Goal: Task Accomplishment & Management: Manage account settings

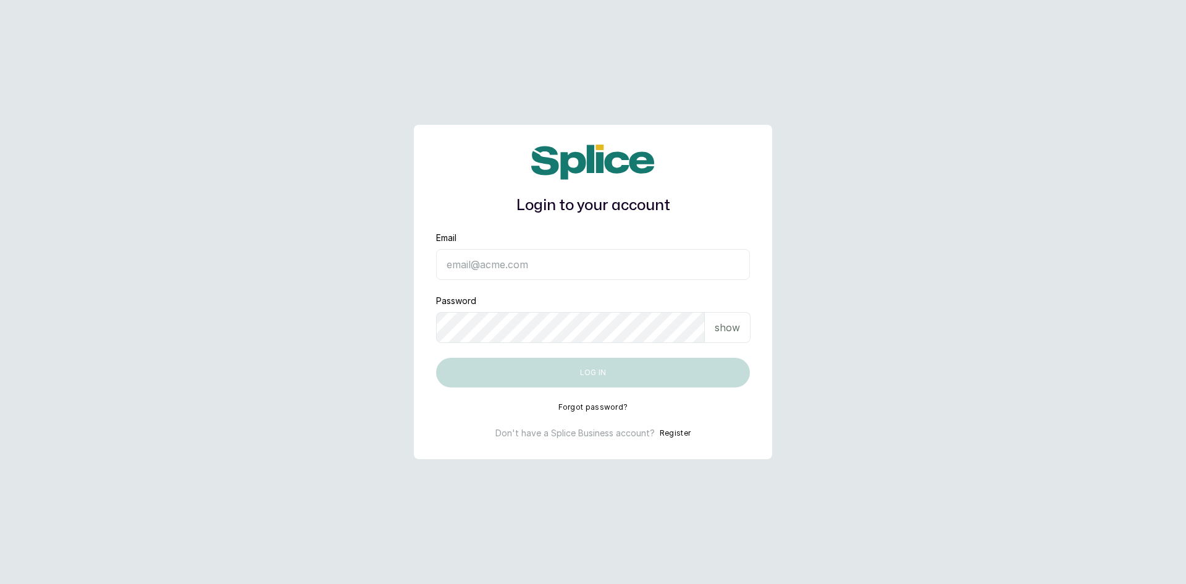
type input "[EMAIL_ADDRESS][DOMAIN_NAME]"
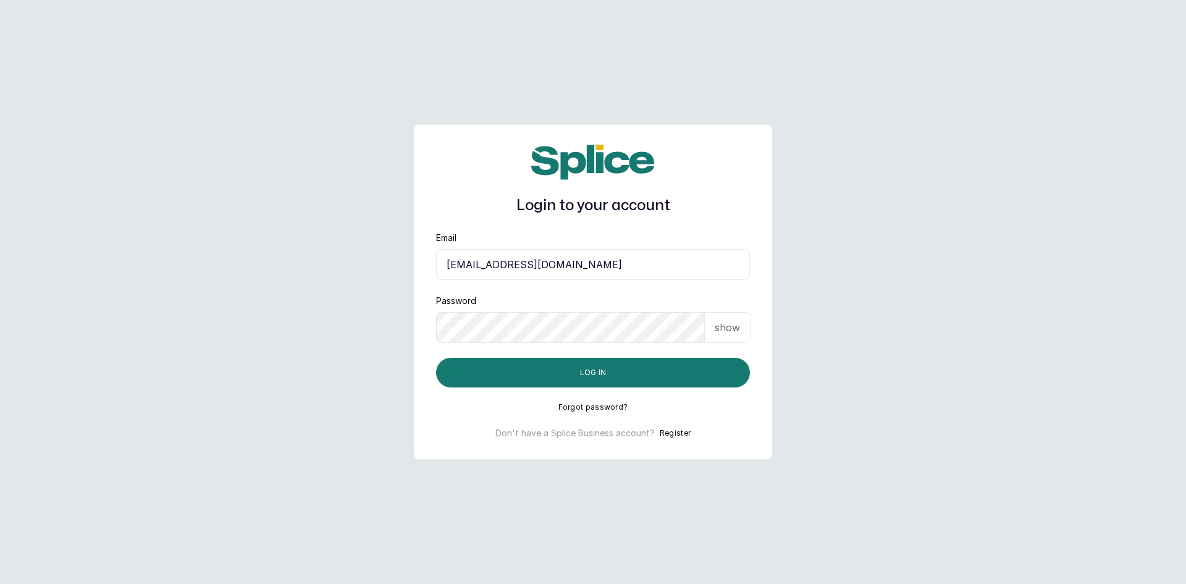
click at [731, 330] on p "show" at bounding box center [726, 327] width 25 height 15
click at [609, 375] on button "Log in" at bounding box center [593, 373] width 314 height 30
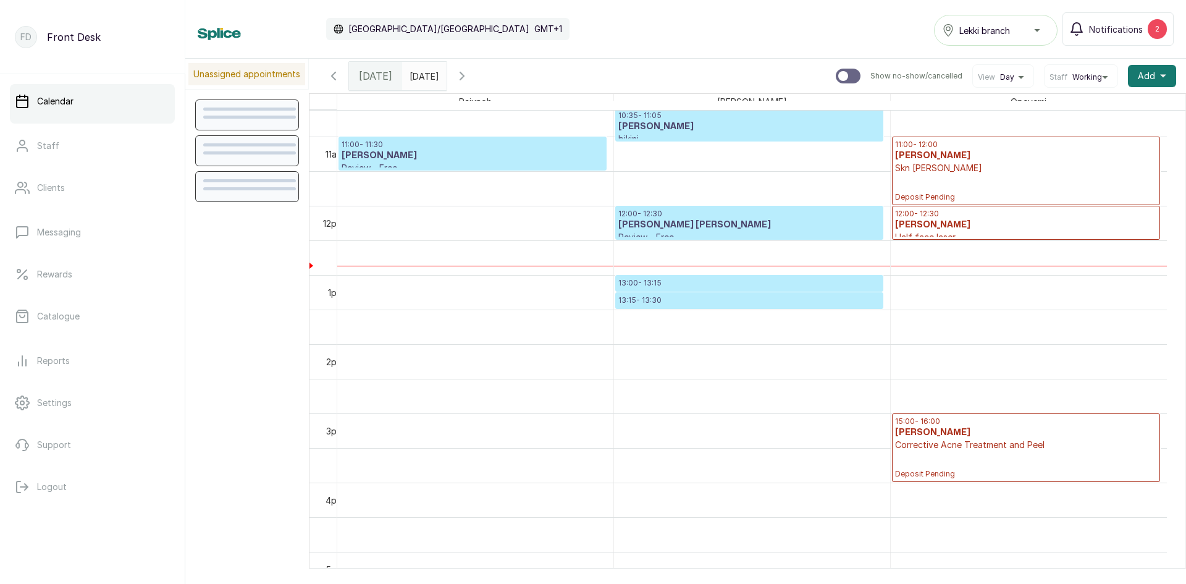
scroll to position [736, 0]
click at [664, 291] on link "13:15 - 13:30 Eniye Benjamin Under chin laser Confirmed" at bounding box center [749, 299] width 268 height 17
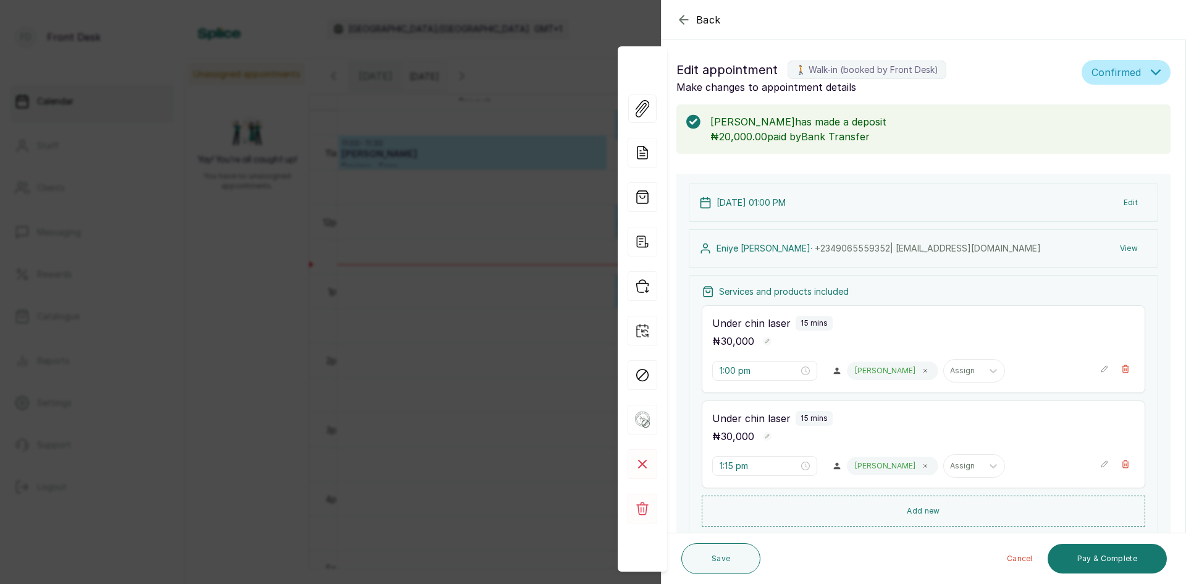
click at [477, 296] on div "Back Appointment Details Edit appointment 🚶 Walk-in (booked by Front Desk) Make…" at bounding box center [593, 292] width 1186 height 584
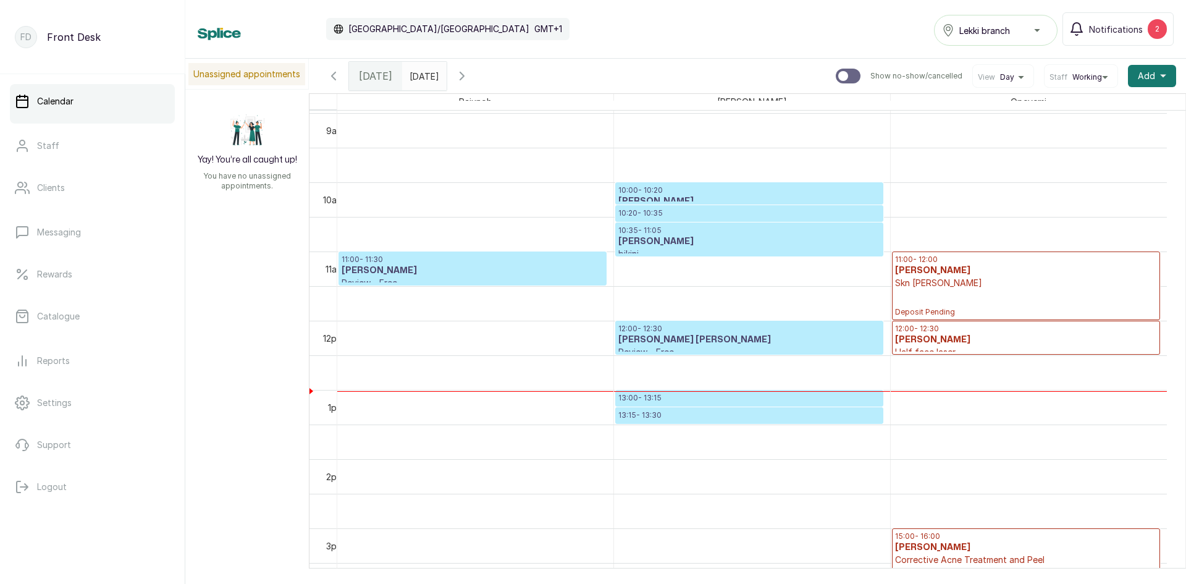
scroll to position [0, 0]
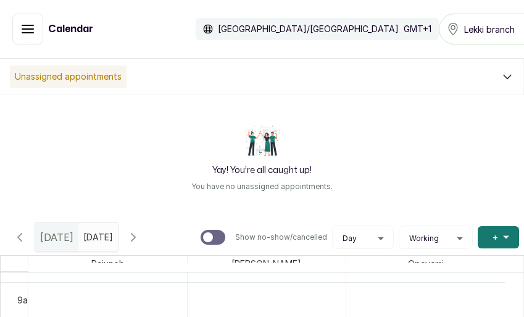
click at [369, 209] on div "Yay! You’re all caught up! You have no unassigned appointments." at bounding box center [262, 157] width 524 height 124
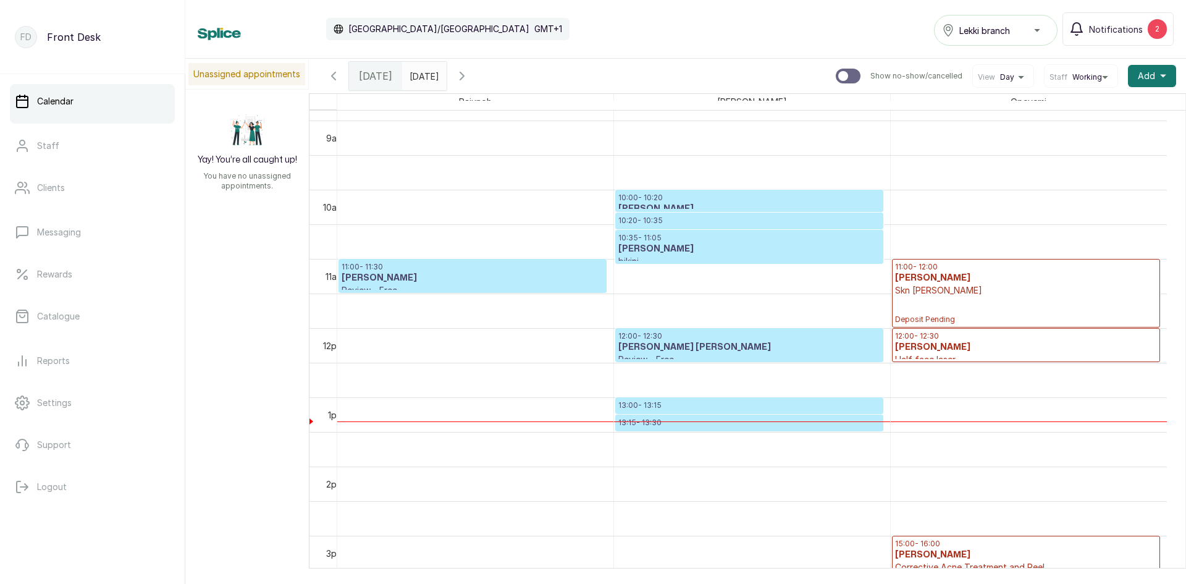
click at [923, 278] on h3 "Martins Onanremhin" at bounding box center [1026, 278] width 262 height 12
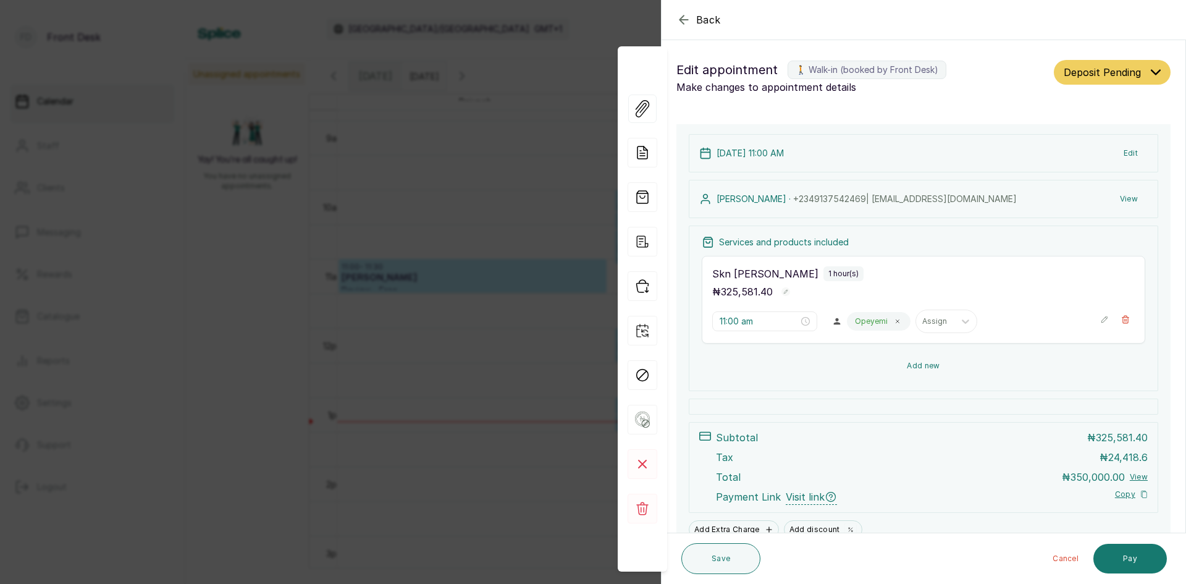
click at [905, 365] on button "Add new" at bounding box center [923, 366] width 443 height 30
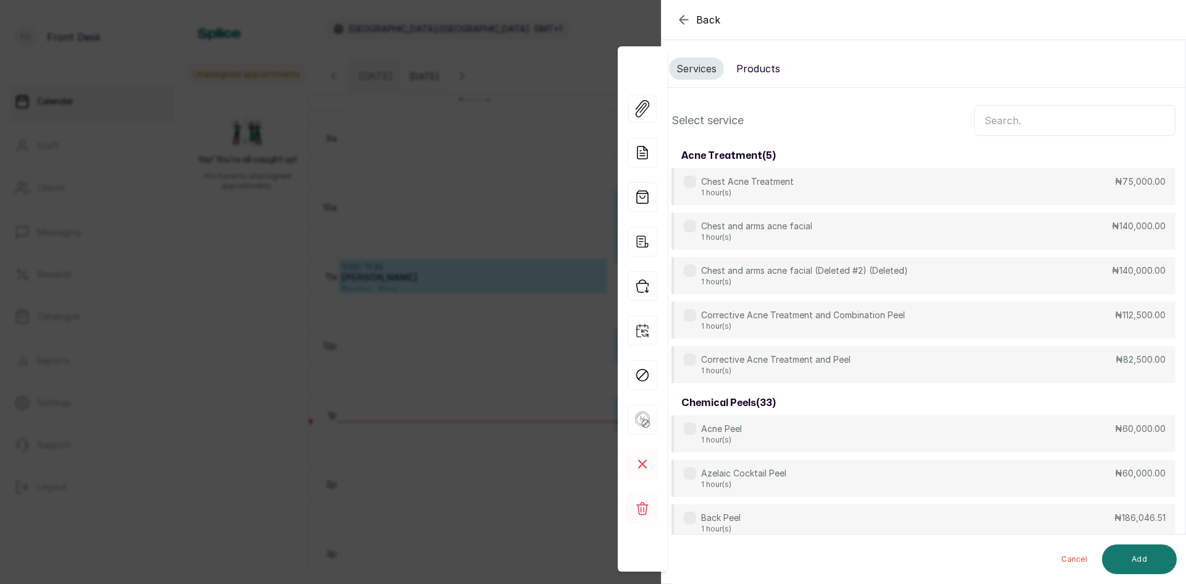
click at [1043, 127] on input "text" at bounding box center [1074, 120] width 201 height 31
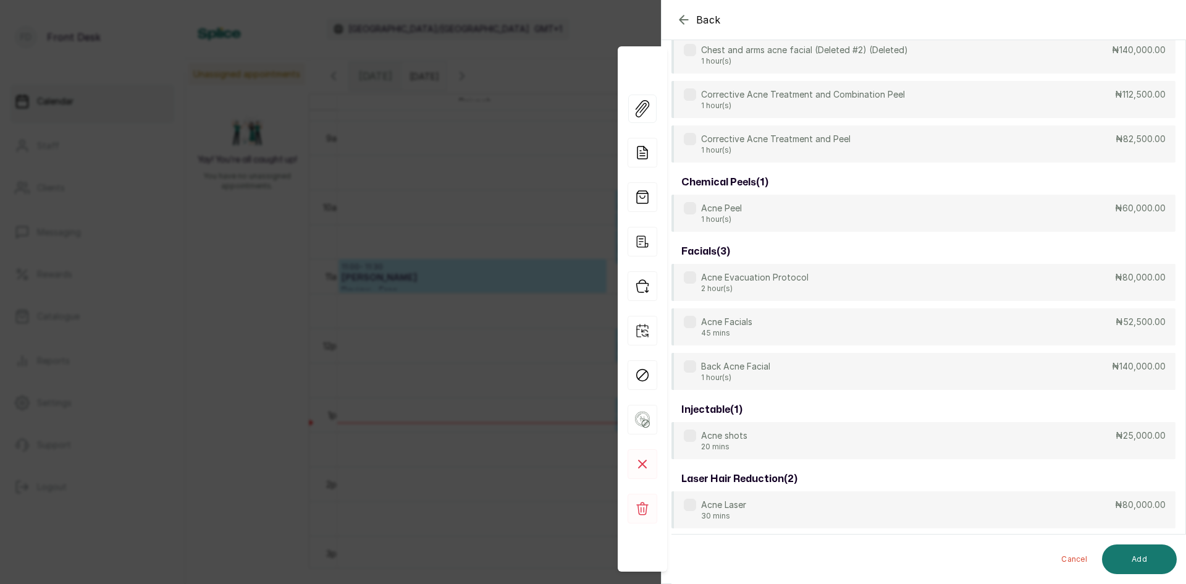
scroll to position [247, 0]
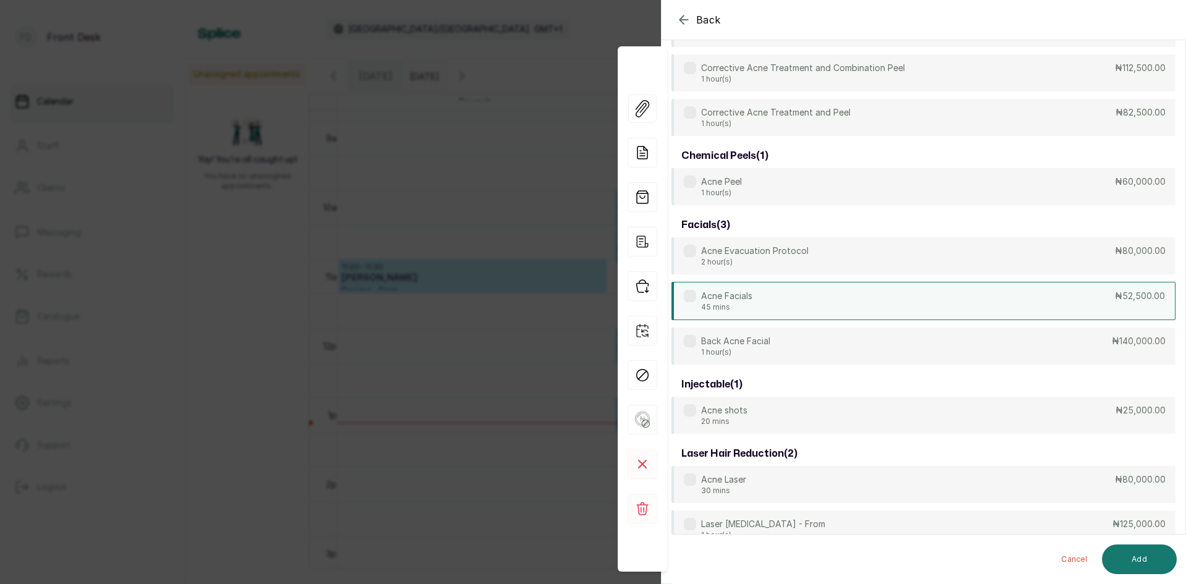
type input "acne"
click at [847, 291] on div "Acne Facials 45 mins ₦52,500.00" at bounding box center [923, 301] width 504 height 38
click at [1128, 559] on button "Add" at bounding box center [1139, 559] width 75 height 30
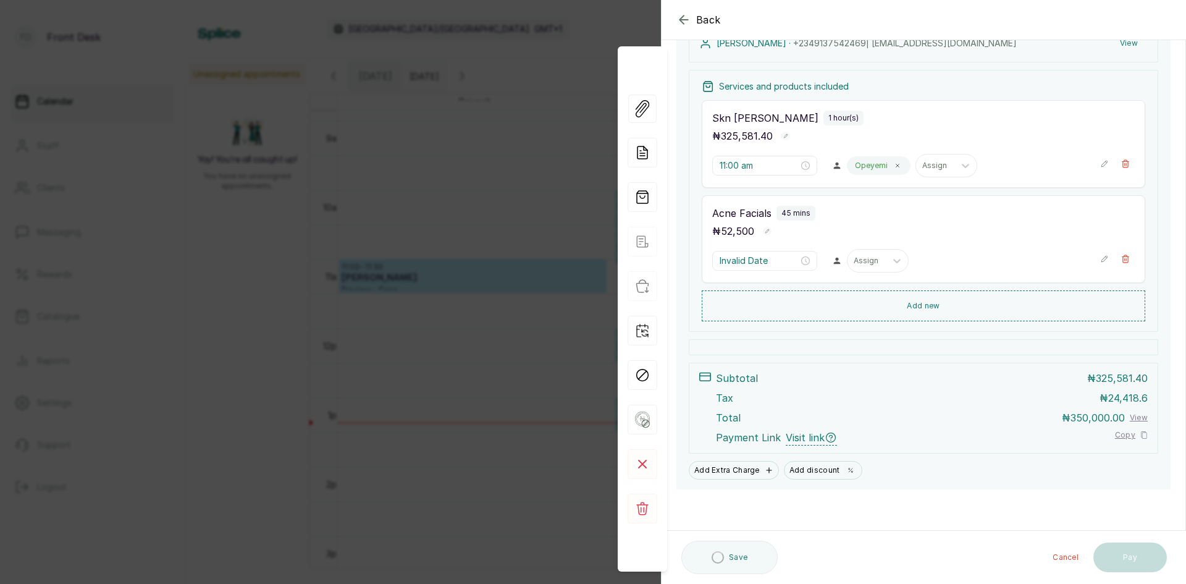
type input "12:00 pm"
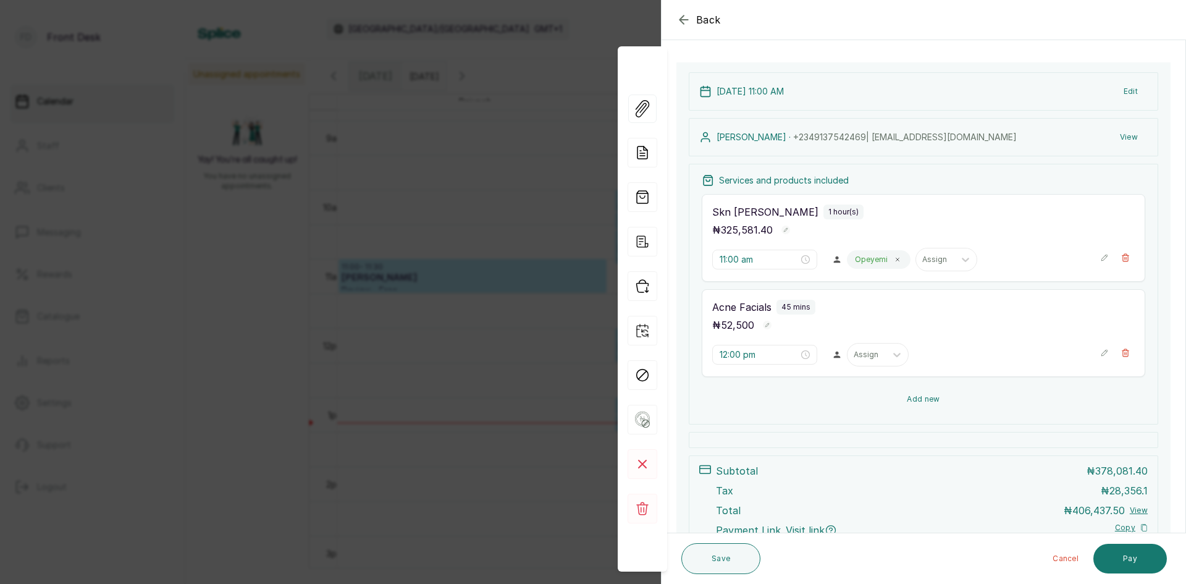
scroll to position [0, 0]
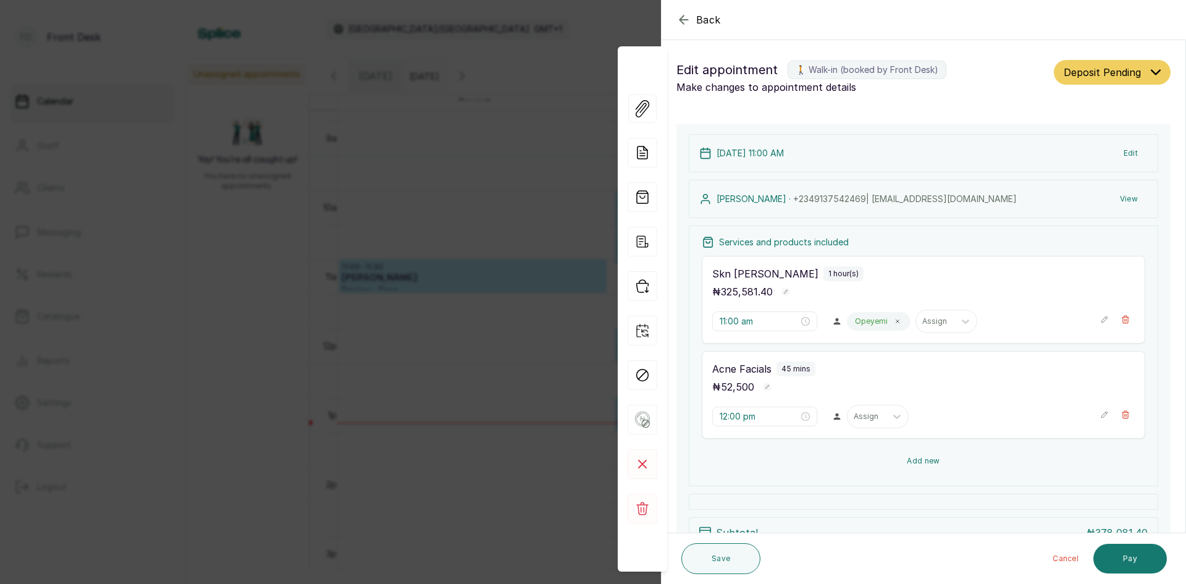
click at [924, 464] on button "Add new" at bounding box center [923, 461] width 443 height 30
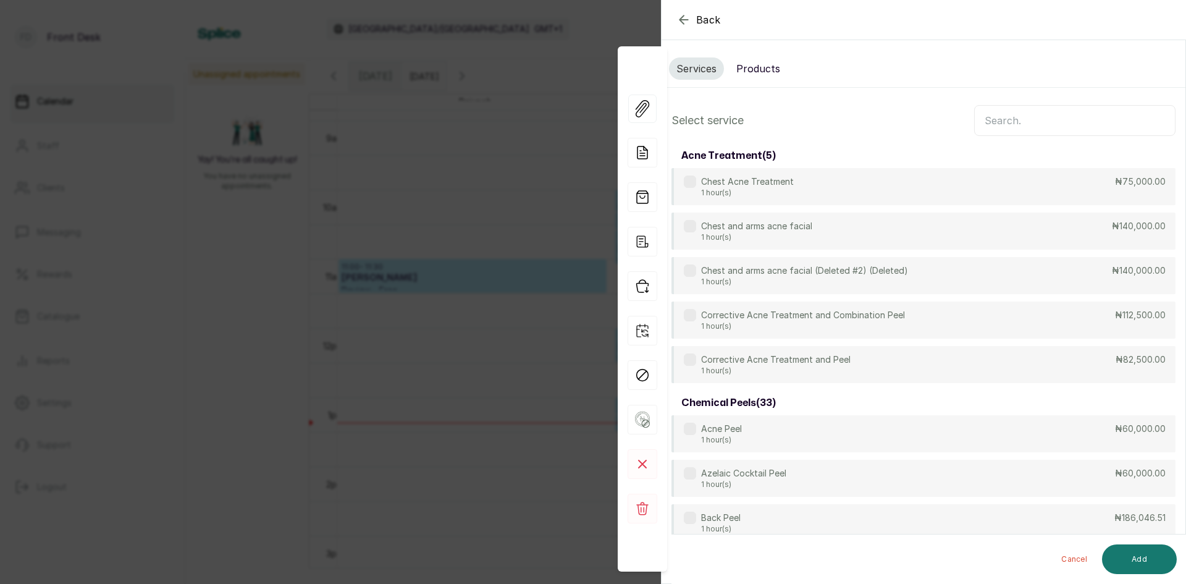
click at [771, 71] on button "Products" at bounding box center [758, 68] width 59 height 22
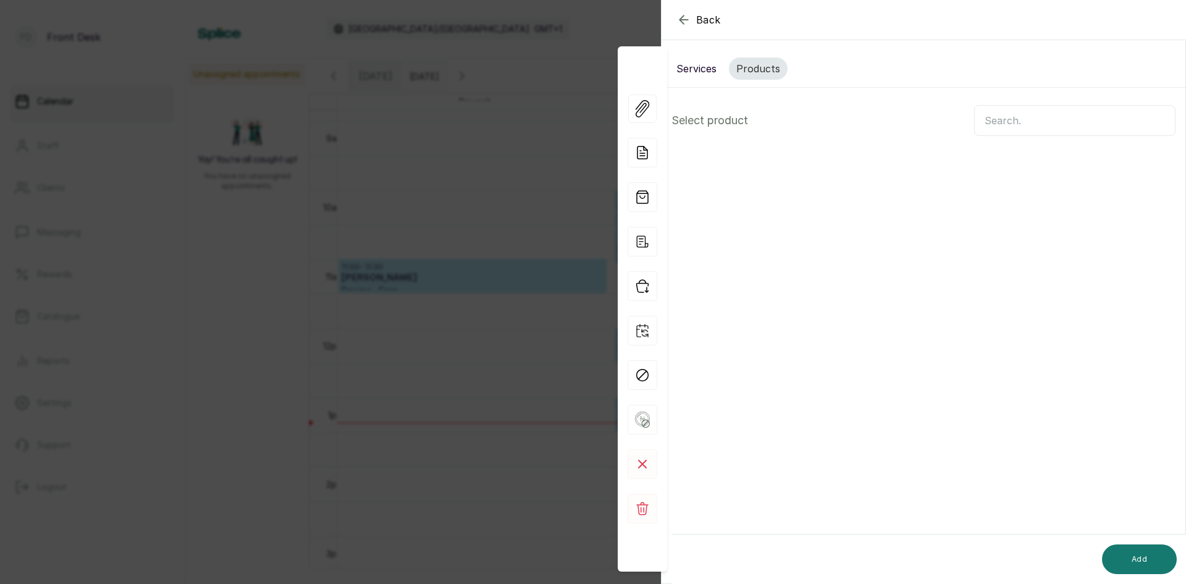
click at [1040, 120] on input "text" at bounding box center [1074, 120] width 201 height 31
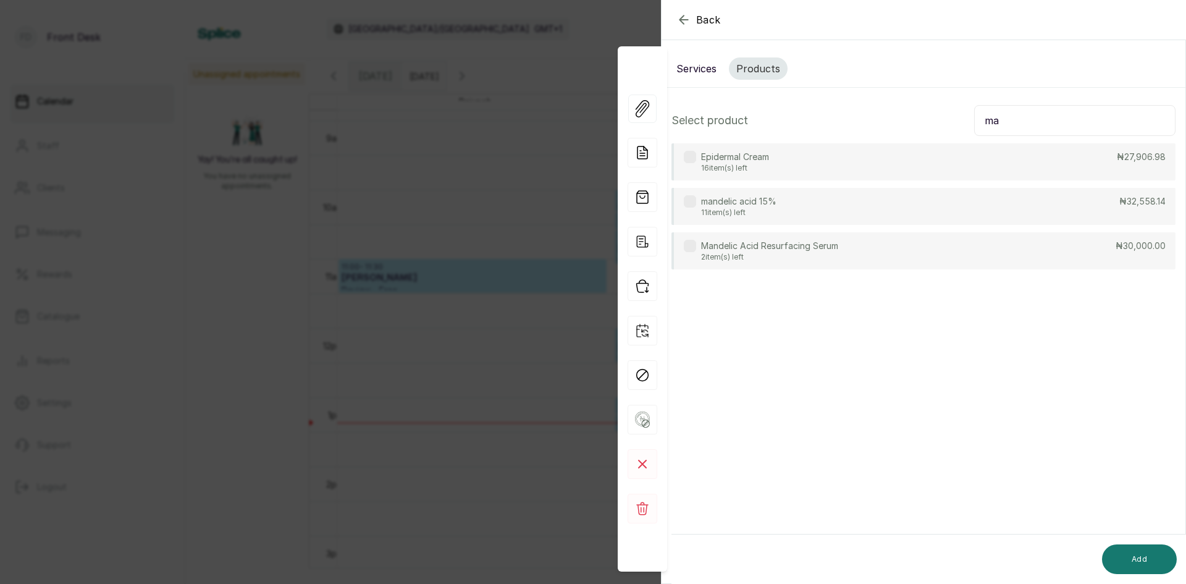
type input "ma"
click at [811, 207] on div "mandelic acid 15% 11 item(s) left ₦32,558.14" at bounding box center [923, 206] width 504 height 37
click at [1126, 548] on button "Add" at bounding box center [1139, 559] width 75 height 30
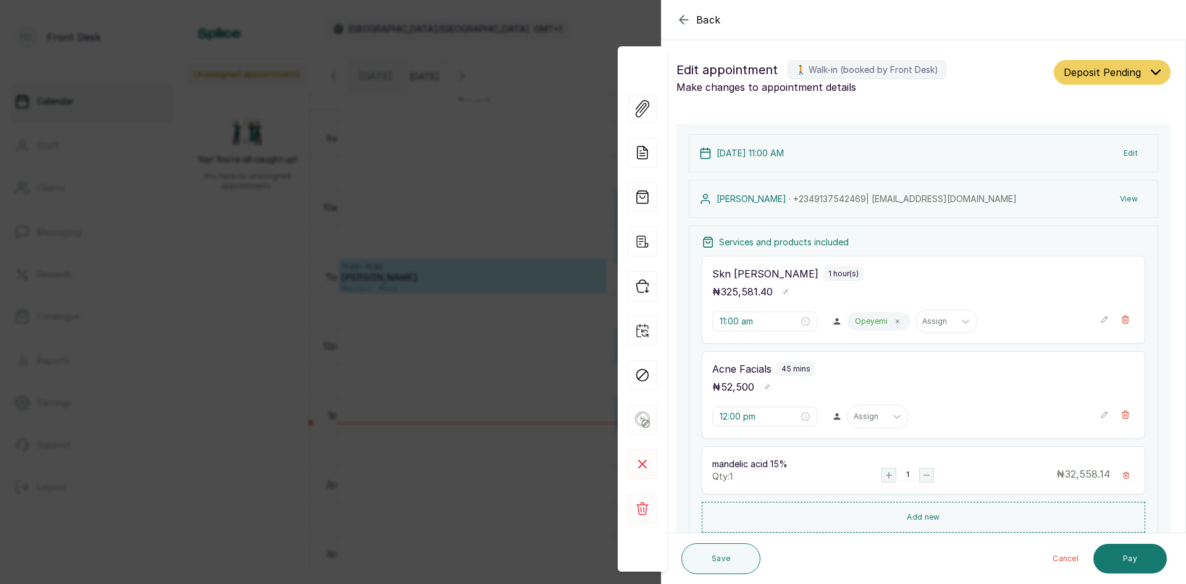
scroll to position [62, 0]
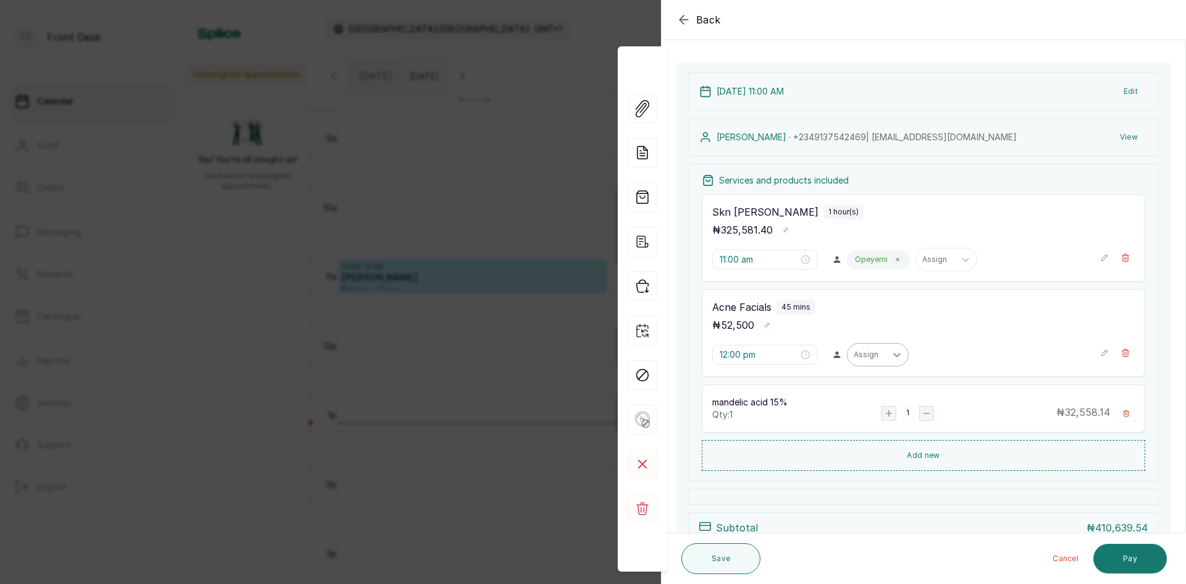
click at [890, 356] on icon at bounding box center [896, 354] width 12 height 12
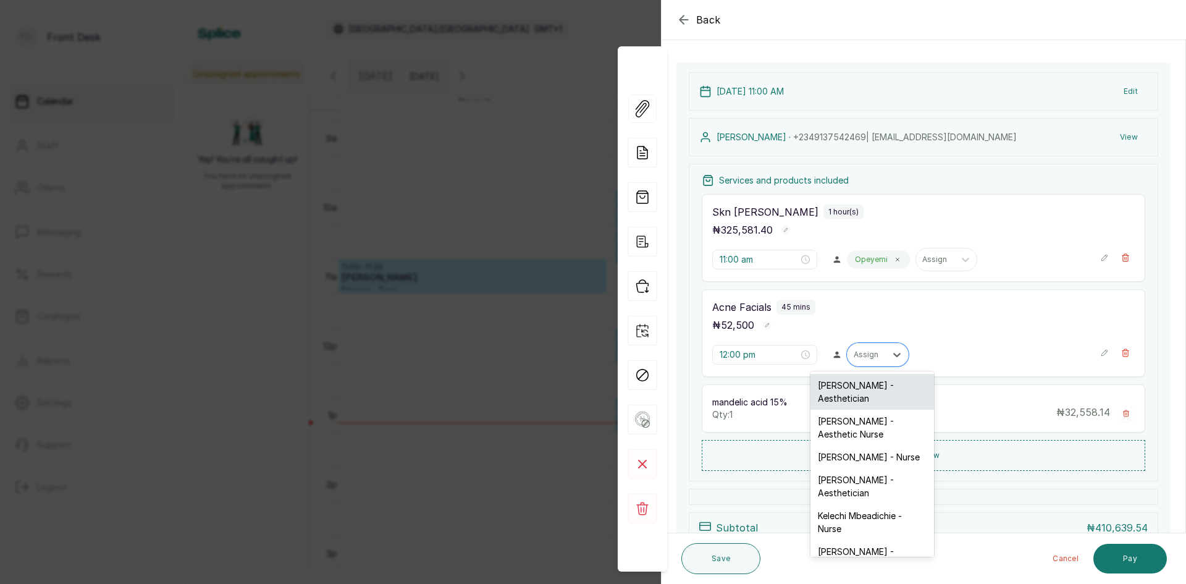
click at [855, 395] on div "Opeyemi Ojo - Aesthetician" at bounding box center [872, 392] width 124 height 36
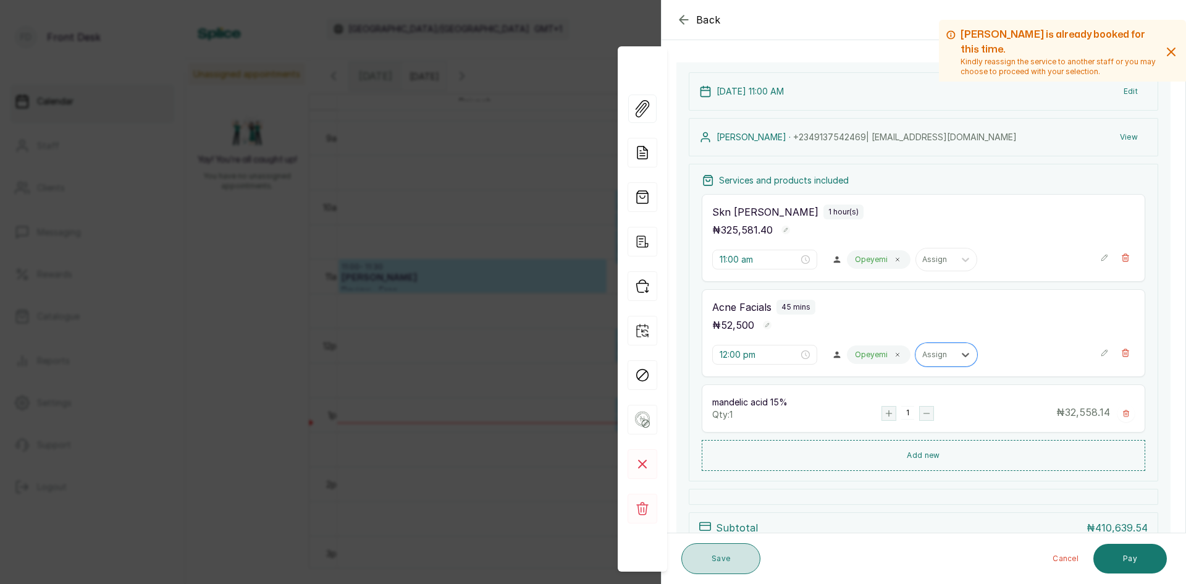
click at [716, 559] on button "Save" at bounding box center [720, 558] width 79 height 31
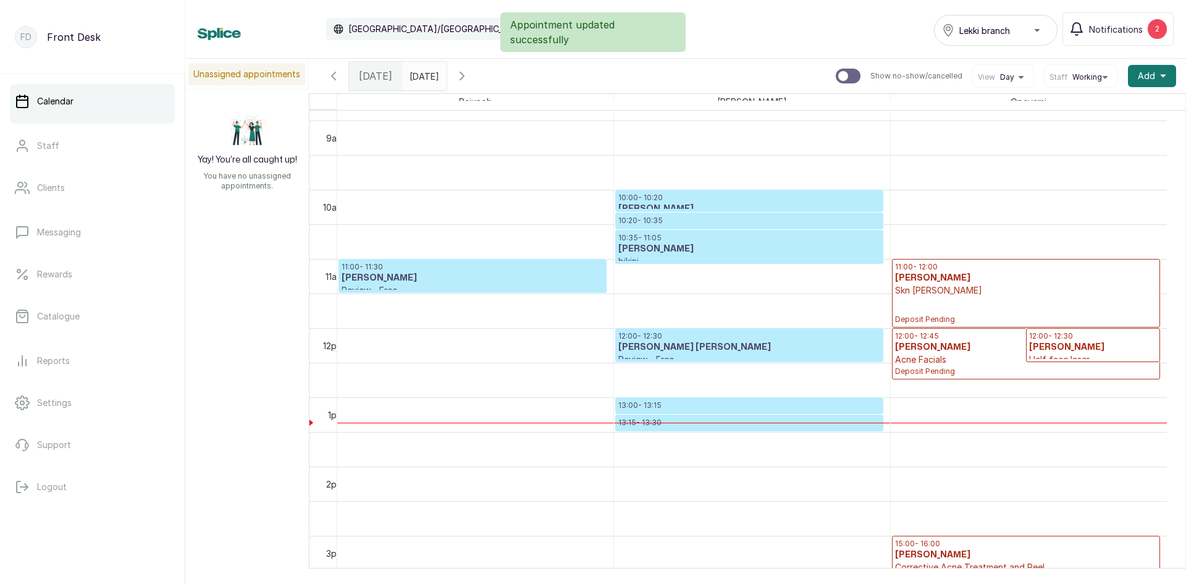
click at [960, 323] on p "Deposit Pending" at bounding box center [1026, 310] width 262 height 28
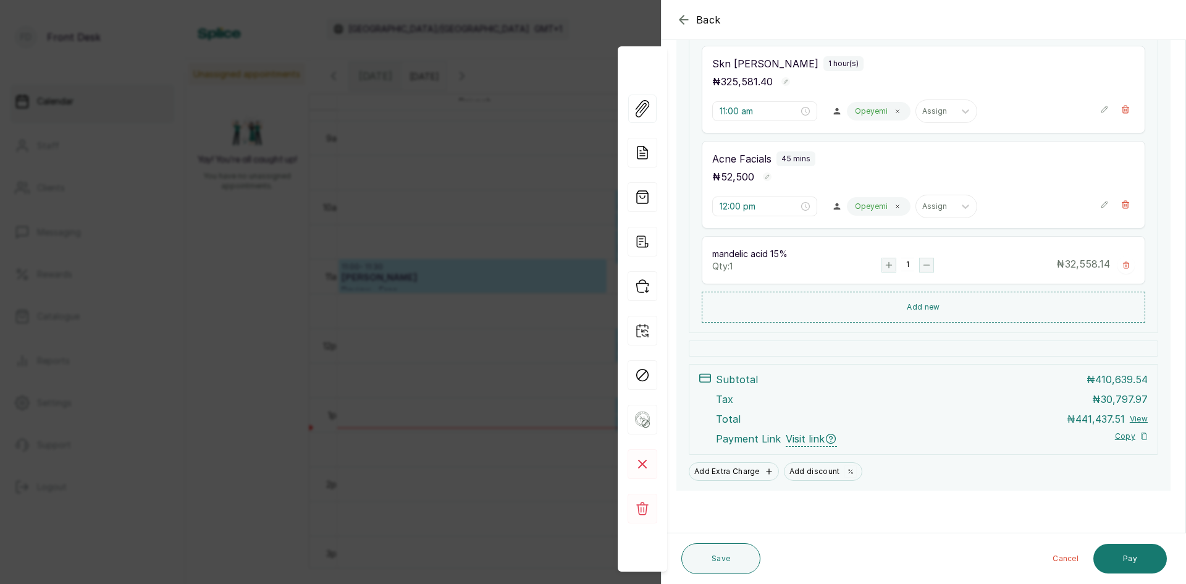
scroll to position [211, 0]
click at [462, 290] on div "Back Appointment Details Edit appointment 🚶 Walk-in (booked by Front Desk) Make…" at bounding box center [593, 292] width 1186 height 584
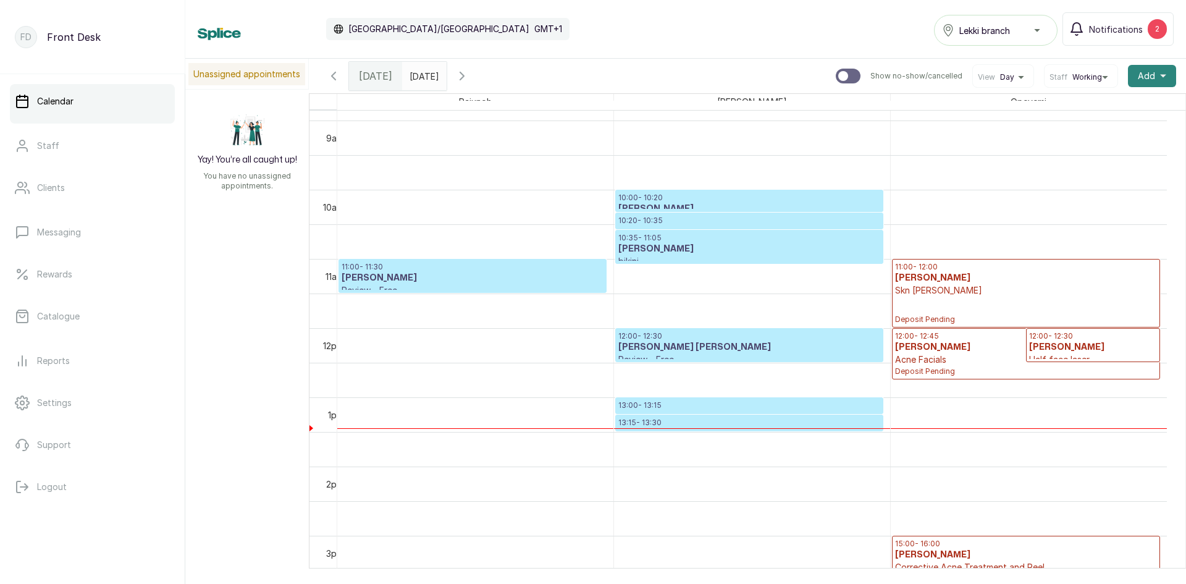
click at [1148, 77] on button "Add +" at bounding box center [1152, 76] width 48 height 22
click at [1055, 112] on span "Add Appointment" at bounding box center [1106, 109] width 119 height 15
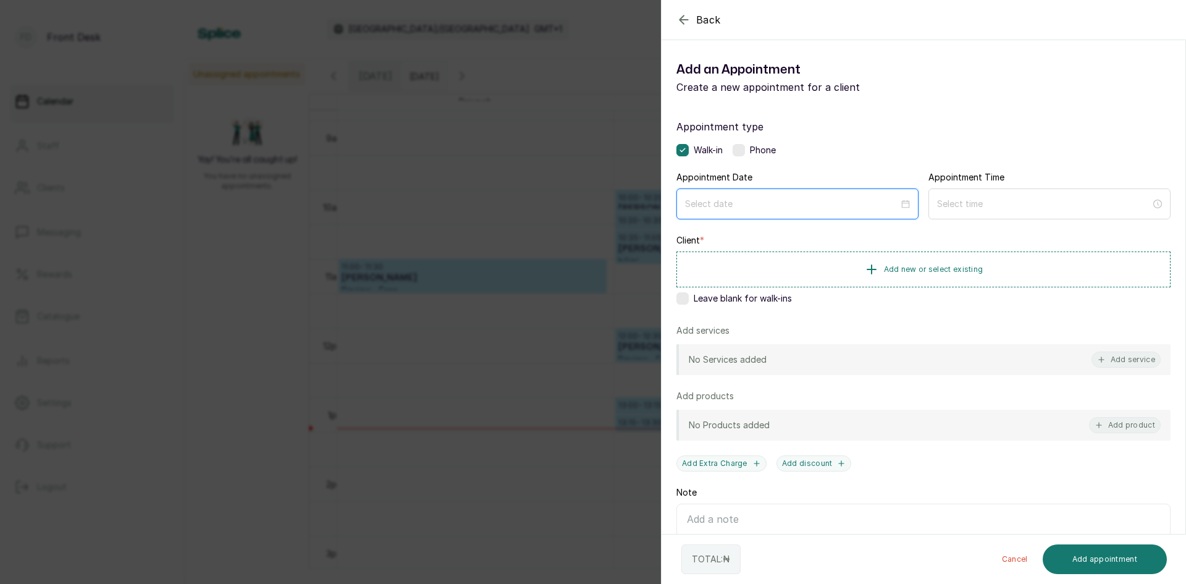
click at [779, 204] on input at bounding box center [792, 204] width 214 height 14
click at [779, 204] on input at bounding box center [791, 203] width 215 height 14
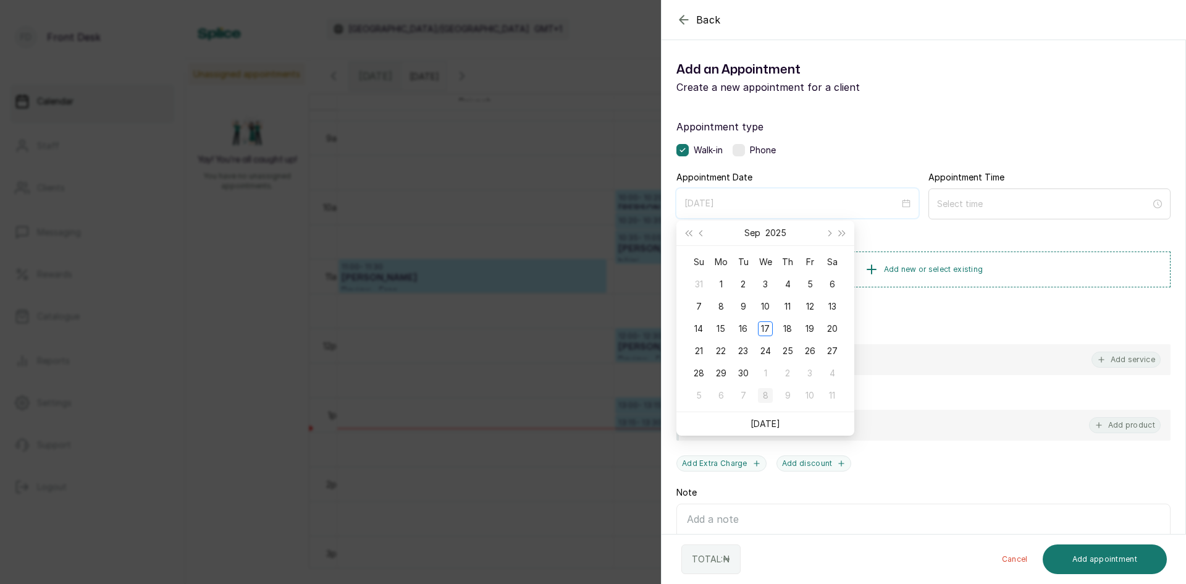
type input "2025/10/08"
click at [763, 397] on div "8" at bounding box center [765, 395] width 15 height 15
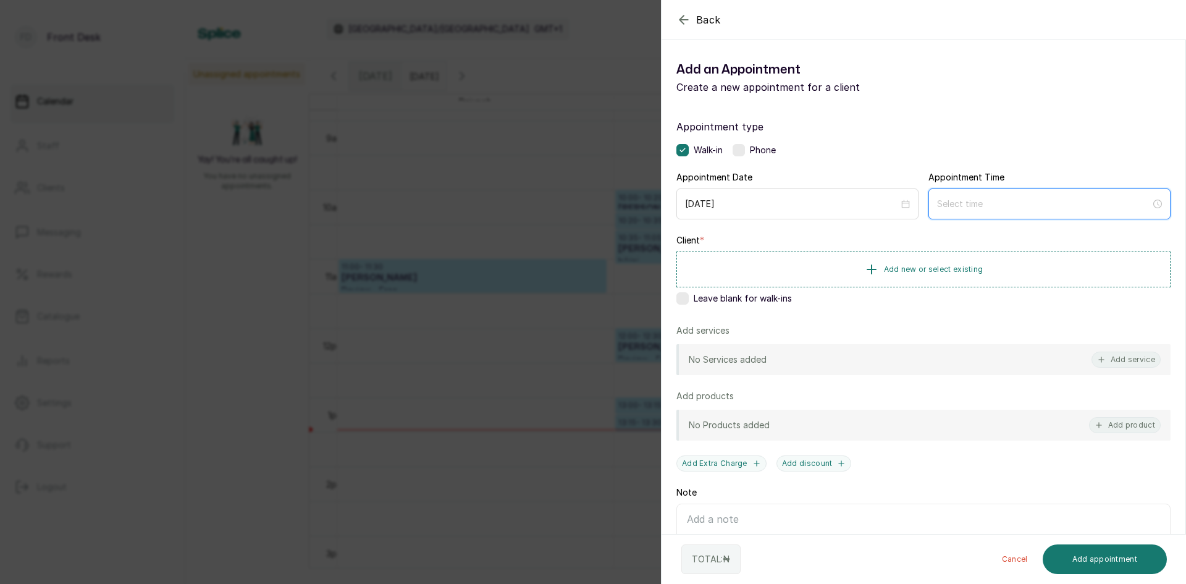
click at [976, 198] on input at bounding box center [1044, 204] width 214 height 14
type input "12:00 am"
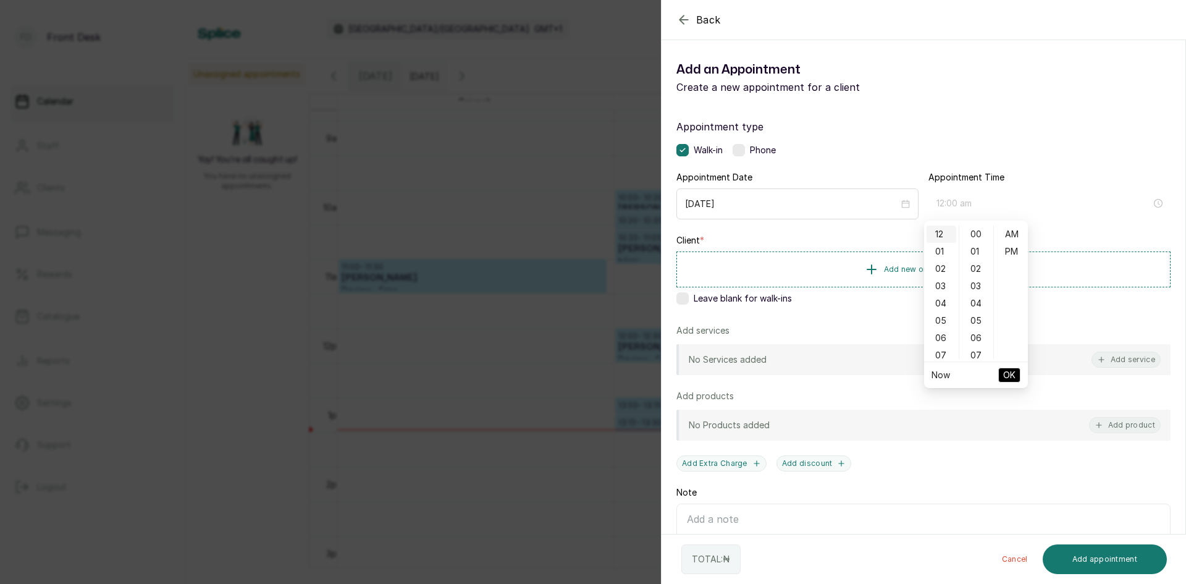
click at [945, 235] on div "12" at bounding box center [941, 233] width 30 height 17
click at [1001, 249] on div "PM" at bounding box center [1011, 251] width 30 height 17
click at [1007, 371] on span "OK" at bounding box center [1009, 374] width 12 height 23
click at [991, 200] on input "12:00 pm" at bounding box center [1043, 203] width 215 height 14
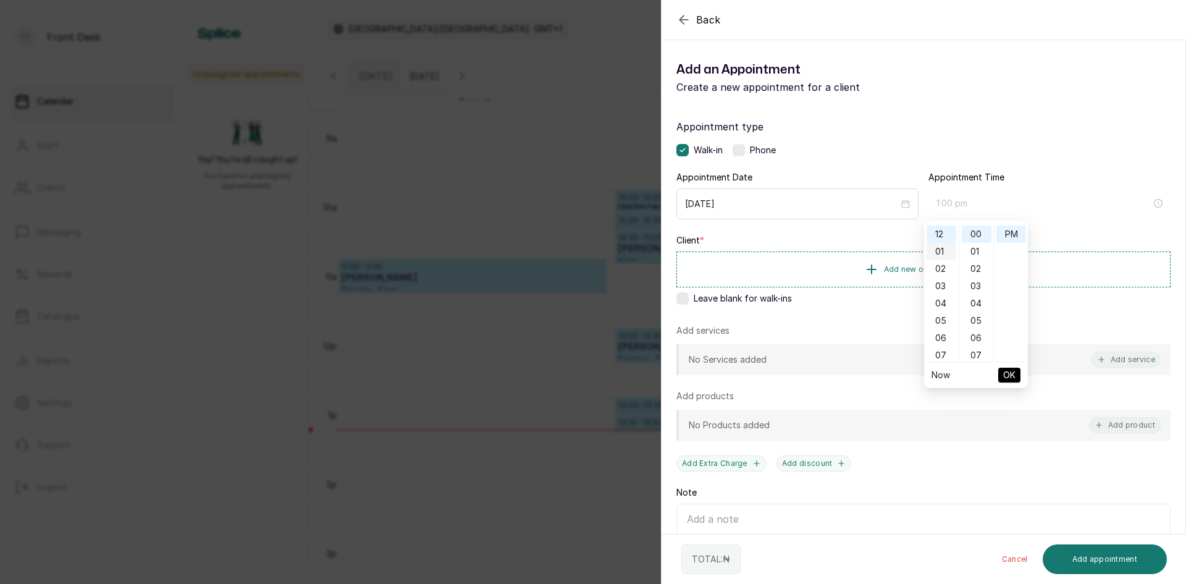
click at [948, 251] on div "01" at bounding box center [941, 251] width 30 height 17
type input "1:00 pm"
click at [1007, 377] on span "OK" at bounding box center [1009, 374] width 12 height 23
click at [938, 269] on span "Add new or select existing" at bounding box center [933, 269] width 99 height 10
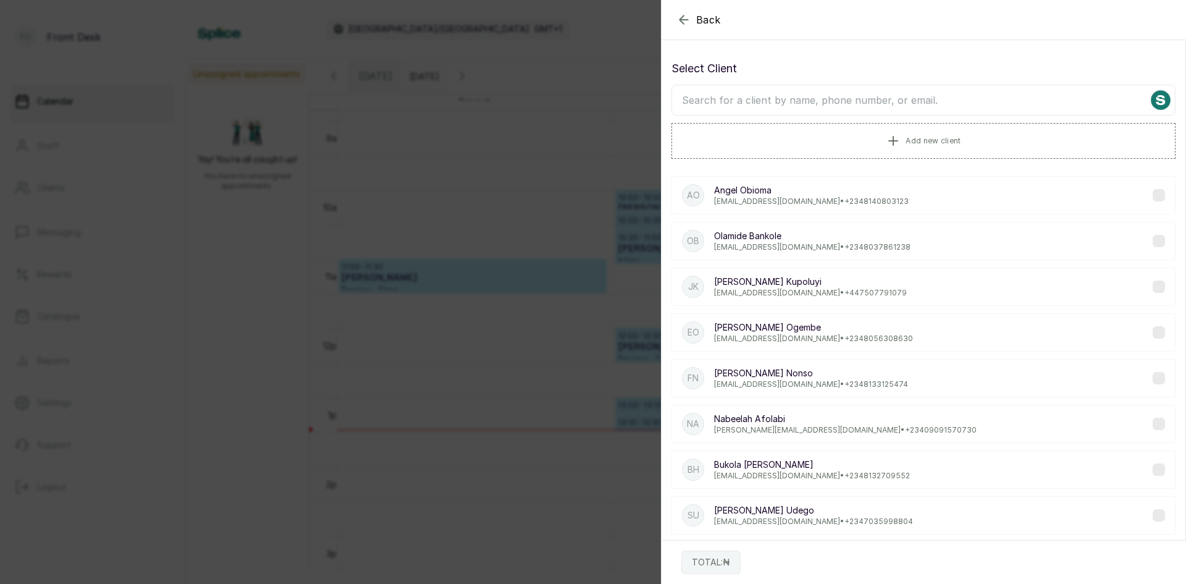
click at [900, 93] on input "text" at bounding box center [923, 100] width 504 height 31
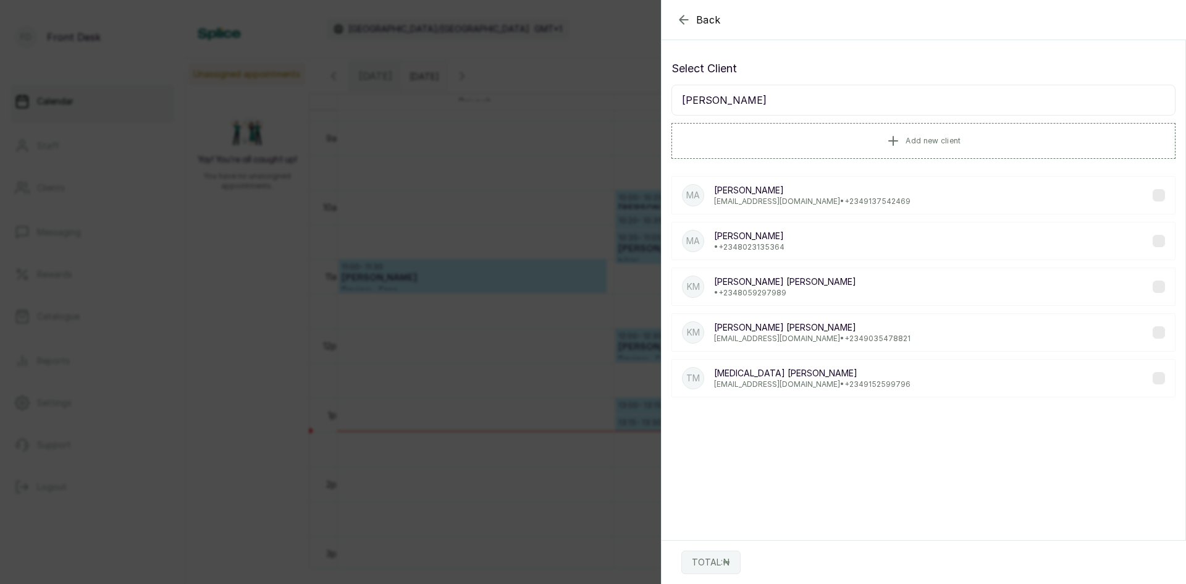
type input "martin"
click at [758, 188] on p "Martins Onanremhin" at bounding box center [812, 190] width 196 height 12
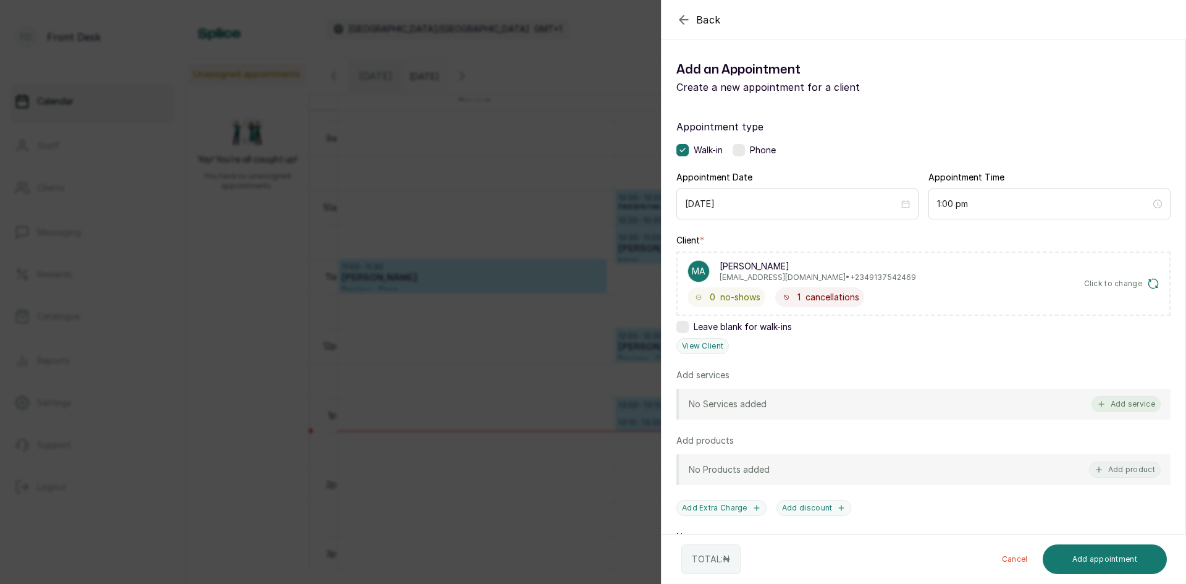
click at [1113, 404] on button "Add service" at bounding box center [1125, 404] width 69 height 16
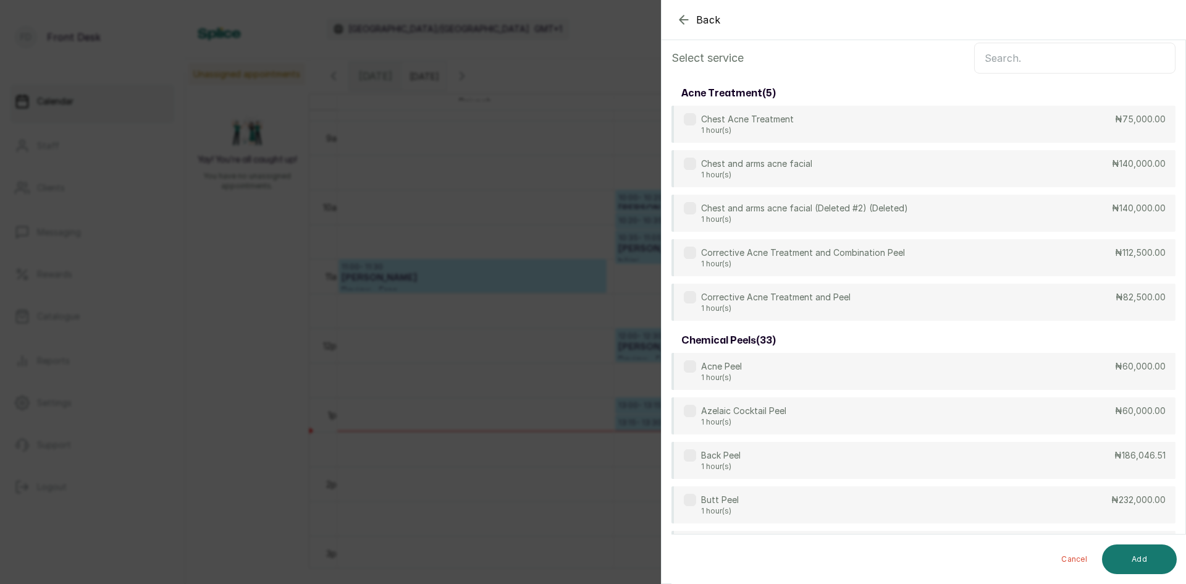
scroll to position [0, 0]
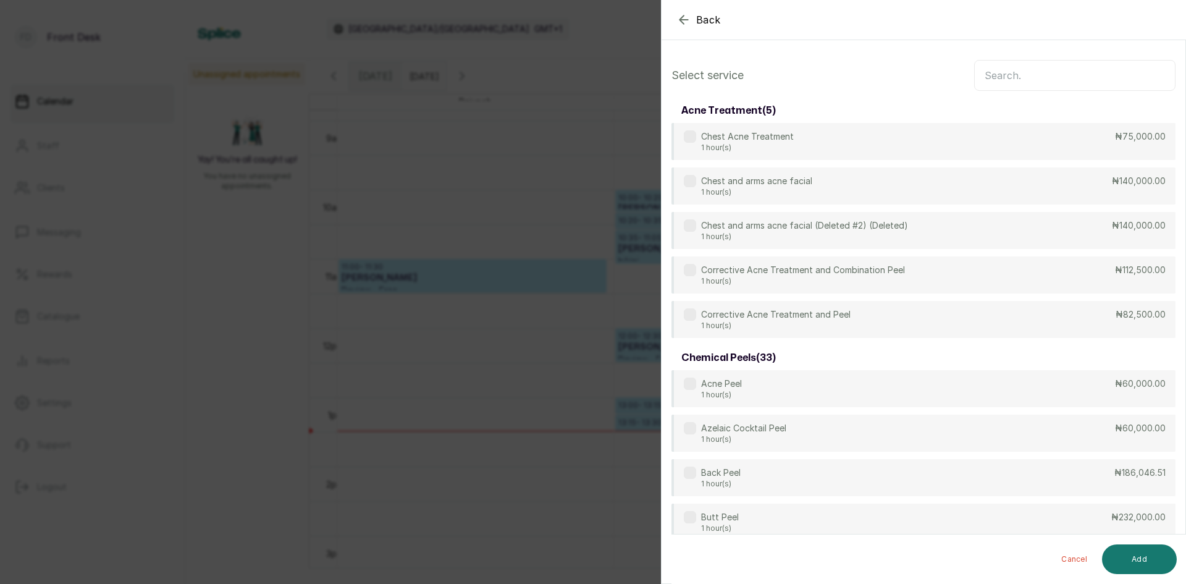
click at [1024, 74] on input "text" at bounding box center [1074, 75] width 201 height 31
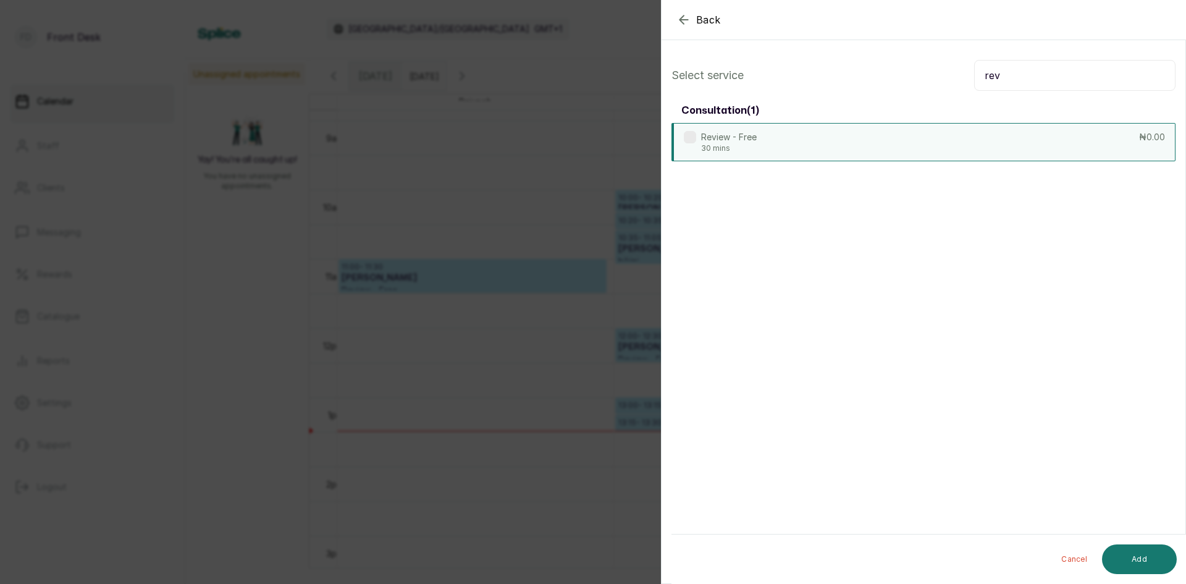
type input "rev"
click at [761, 130] on div "Review - Free 30 mins ₦0.00" at bounding box center [923, 142] width 504 height 38
click at [1127, 561] on button "Add" at bounding box center [1139, 559] width 75 height 30
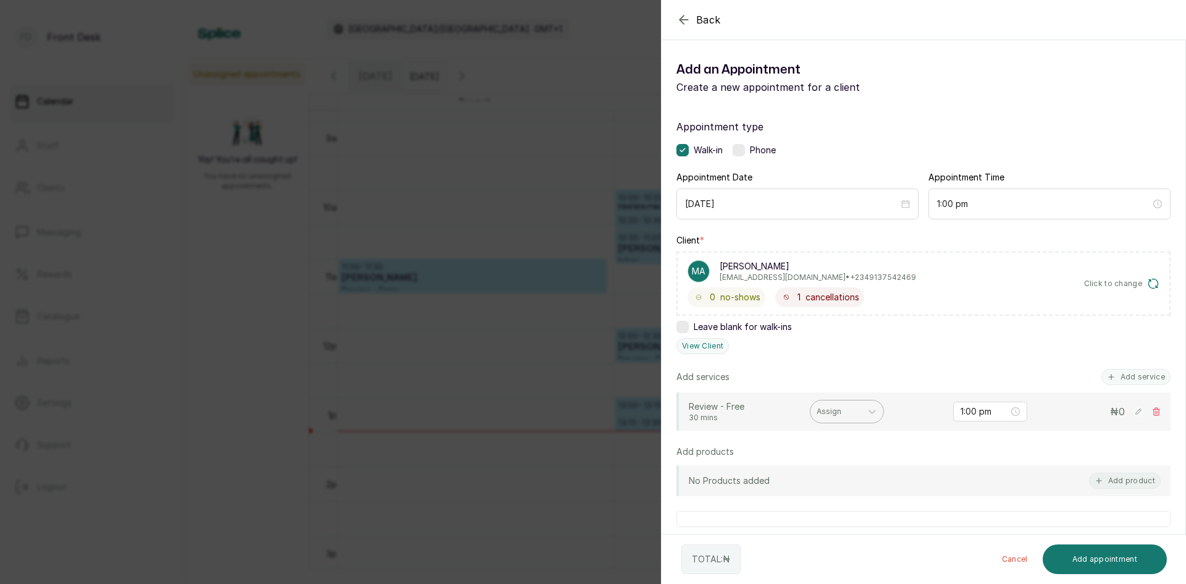
click at [847, 413] on div at bounding box center [835, 411] width 38 height 11
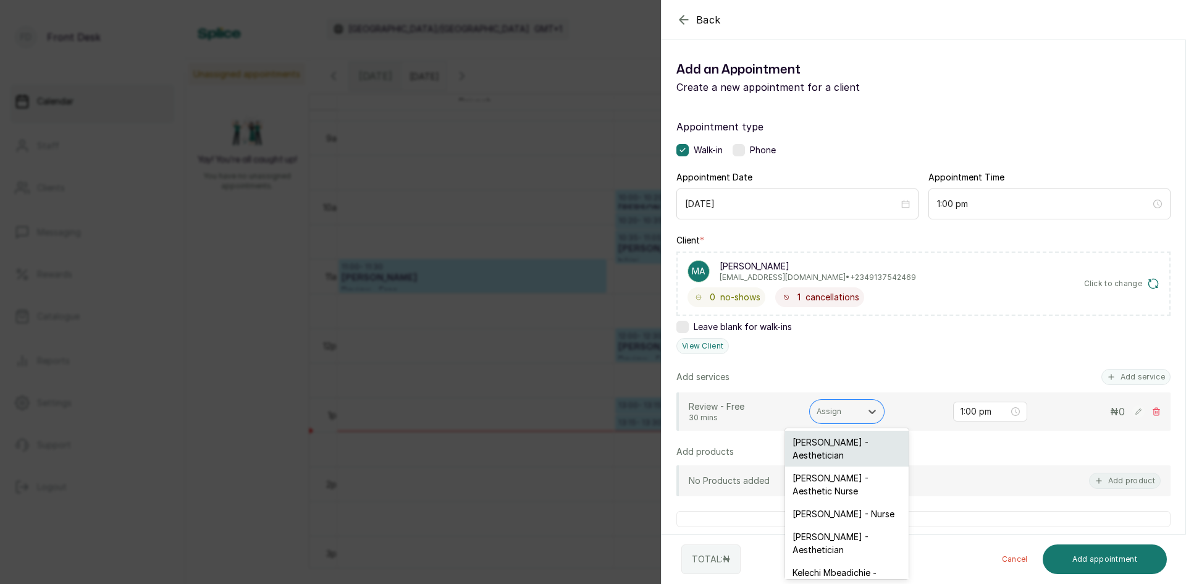
click at [819, 447] on div "Opeyemi Ojo - Aesthetician" at bounding box center [847, 448] width 124 height 36
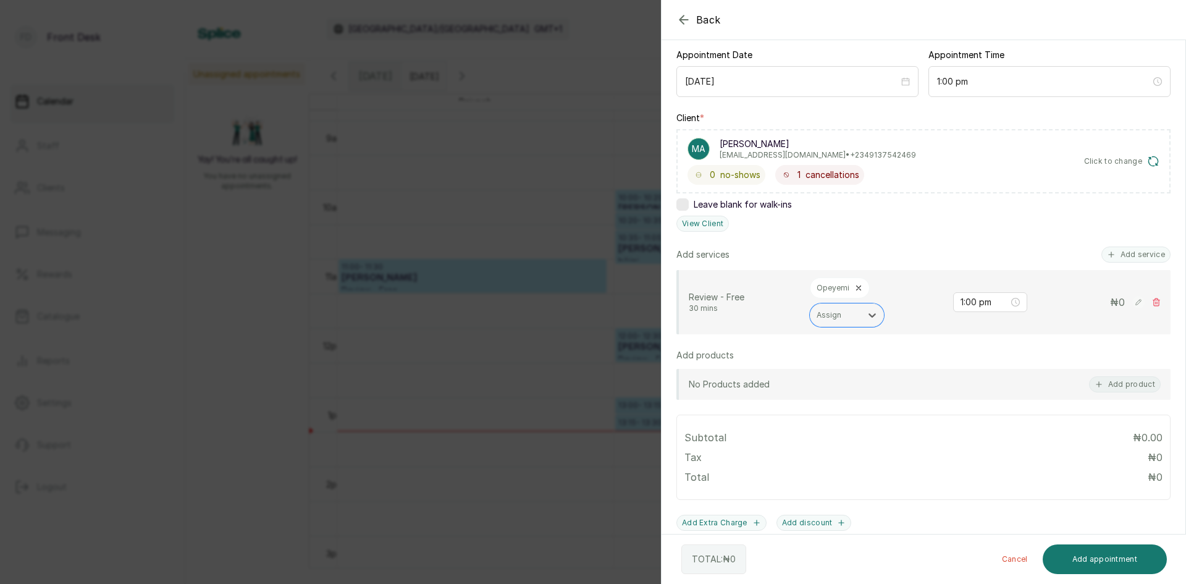
scroll to position [124, 0]
click at [1097, 559] on button "Add appointment" at bounding box center [1104, 559] width 125 height 30
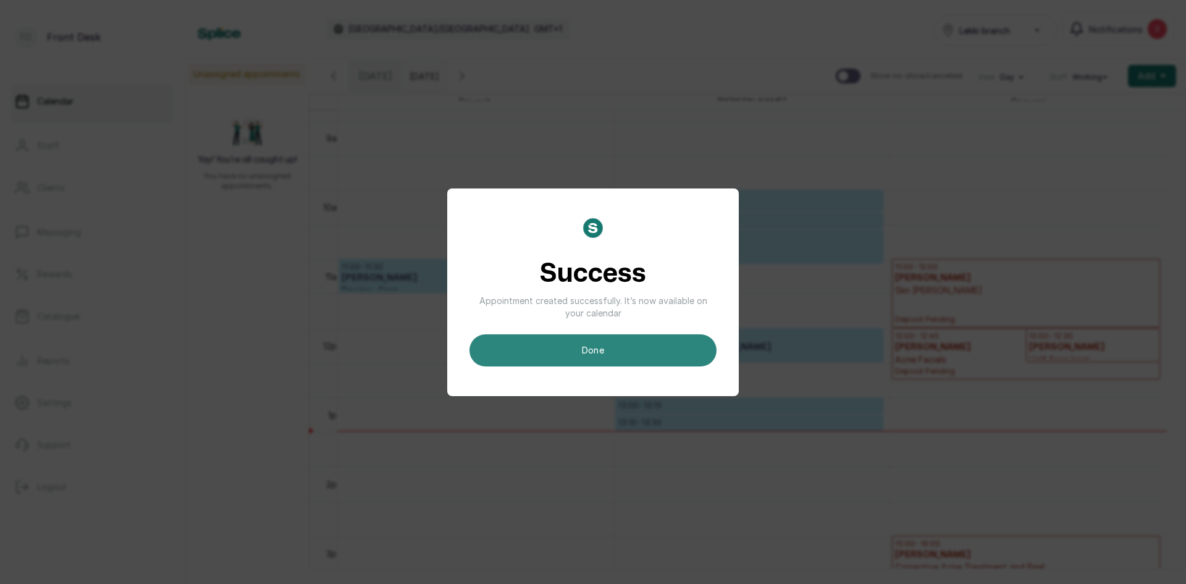
click at [592, 347] on button "done" at bounding box center [592, 350] width 247 height 32
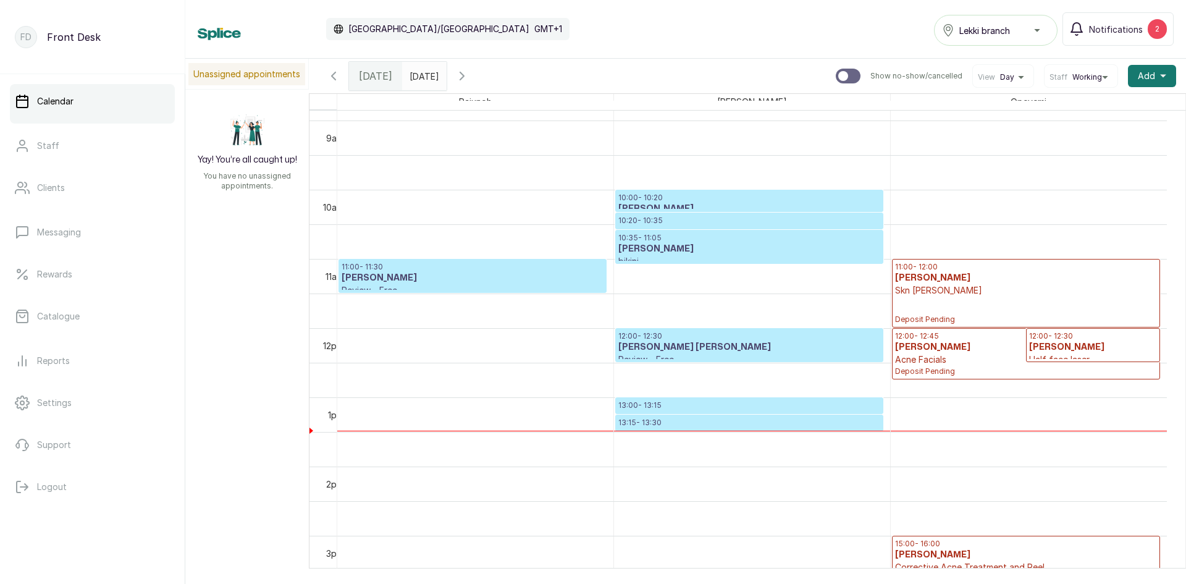
click at [1114, 345] on h3 "chika ashley" at bounding box center [1093, 347] width 128 height 12
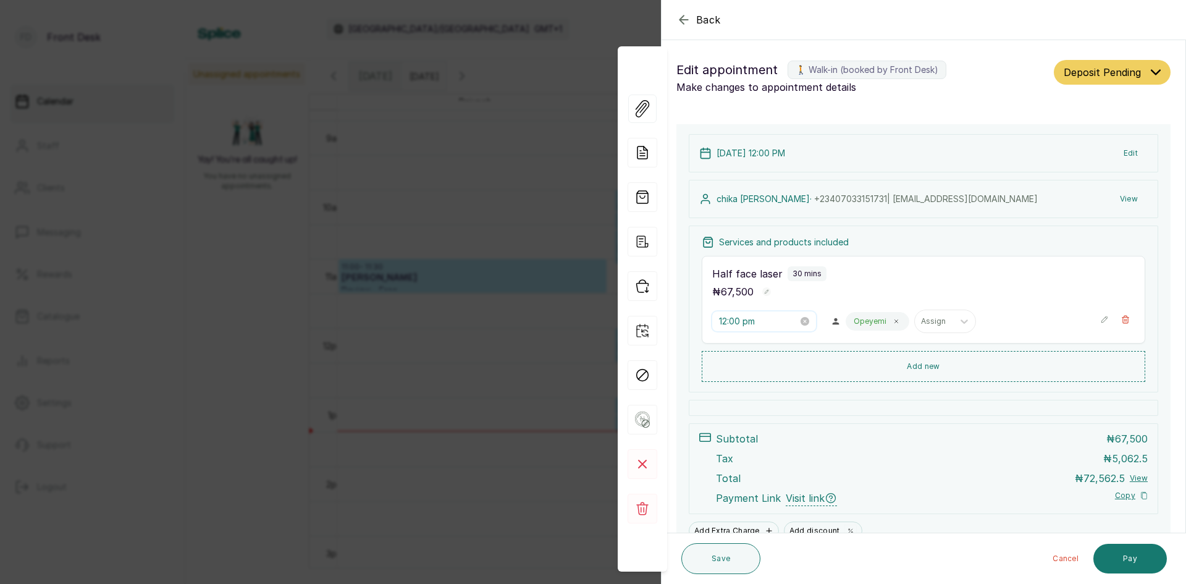
click at [767, 317] on input "12:00 pm" at bounding box center [758, 321] width 79 height 14
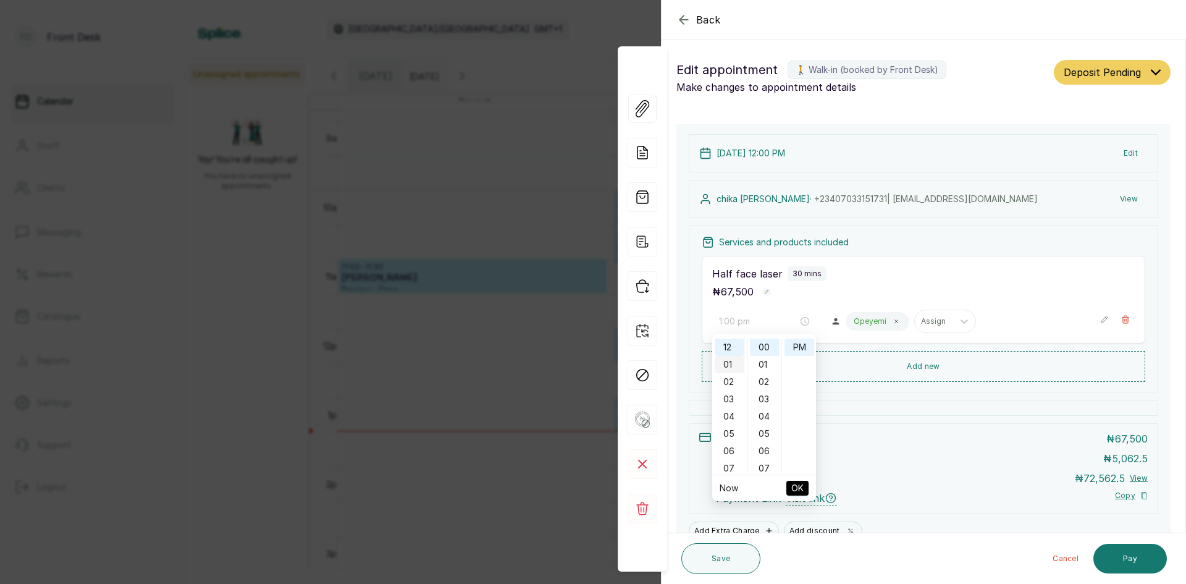
click at [727, 361] on div "01" at bounding box center [729, 364] width 30 height 17
type input "1:00 pm"
click at [799, 485] on span "OK" at bounding box center [797, 487] width 12 height 23
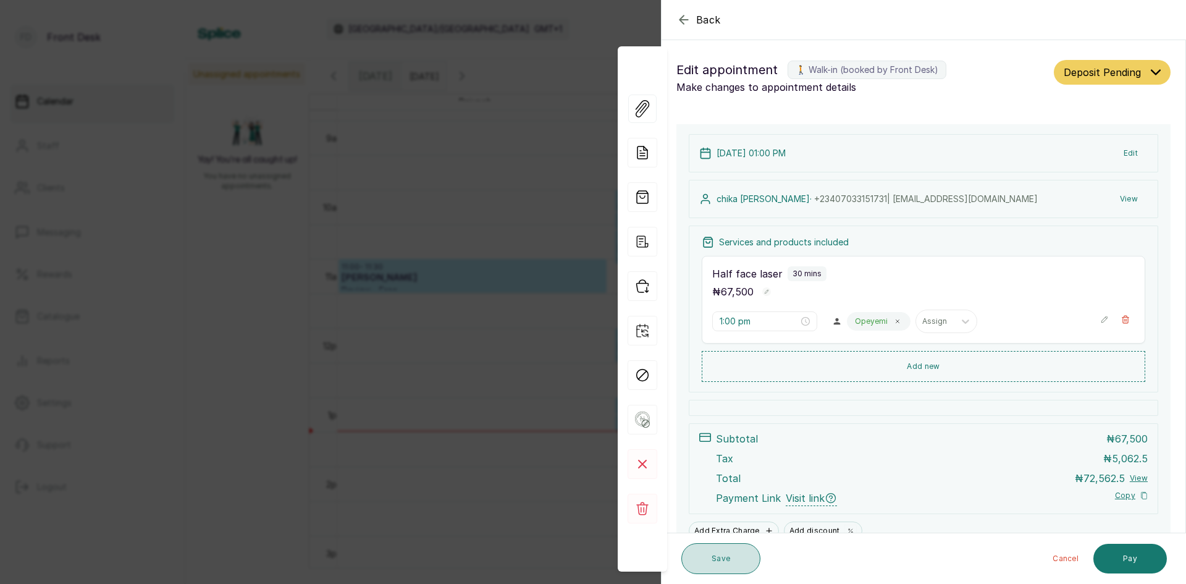
click at [711, 554] on button "Save" at bounding box center [720, 558] width 79 height 31
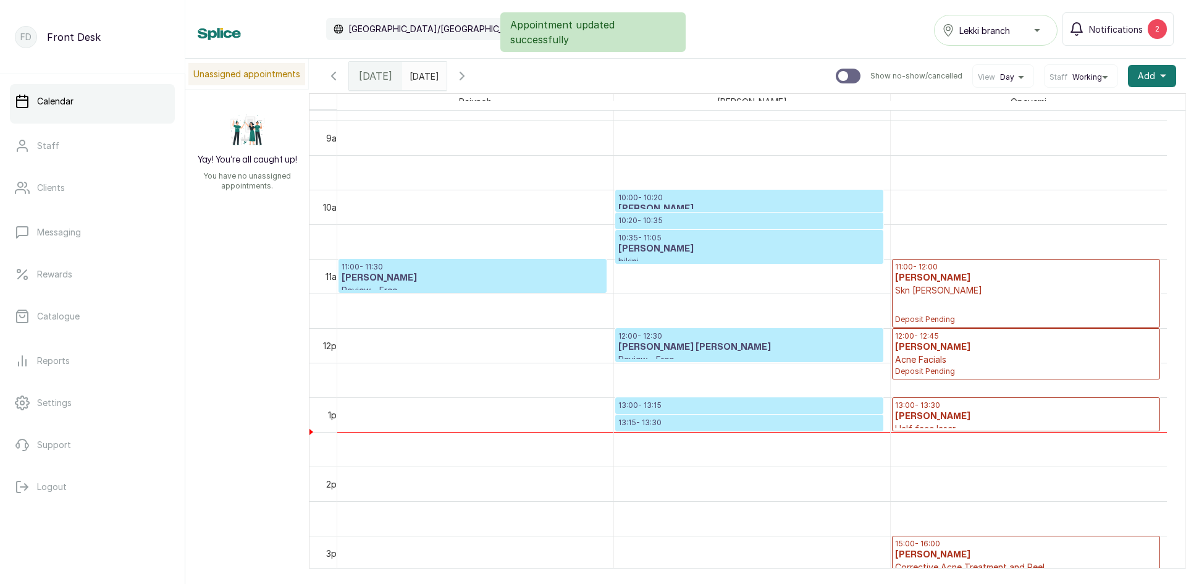
click at [965, 321] on p "Deposit Pending" at bounding box center [1026, 310] width 262 height 28
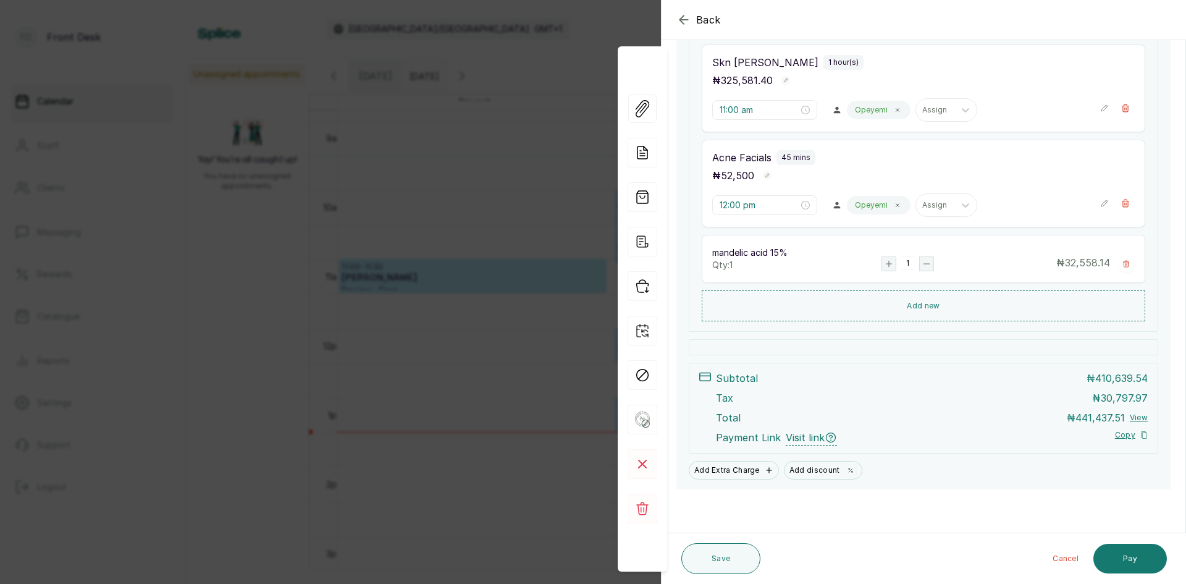
scroll to position [416, 0]
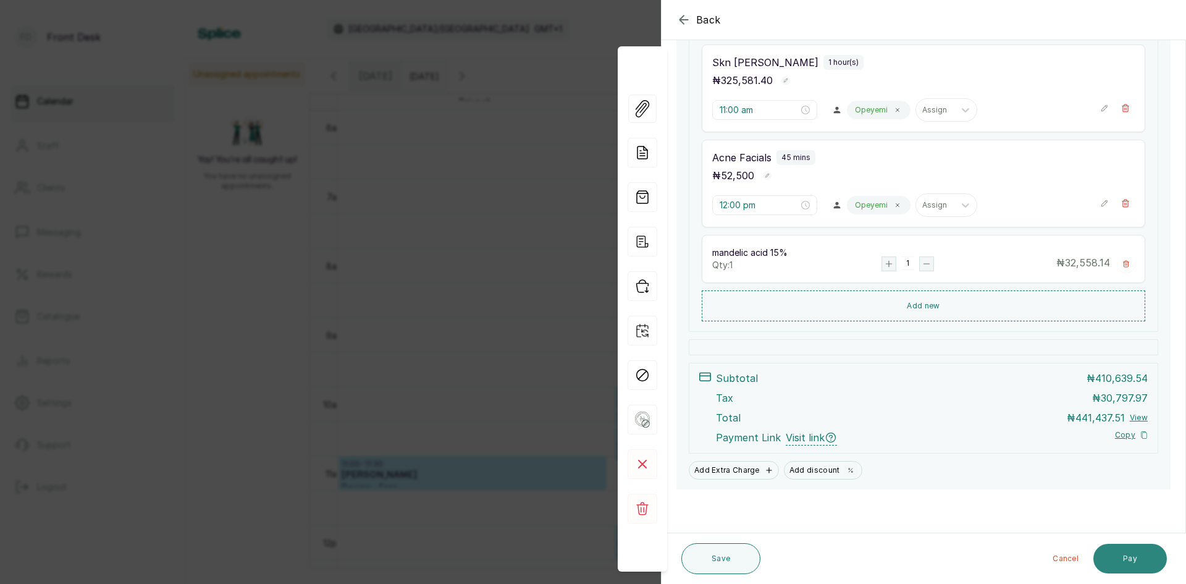
click at [1129, 553] on button "Pay" at bounding box center [1129, 558] width 73 height 30
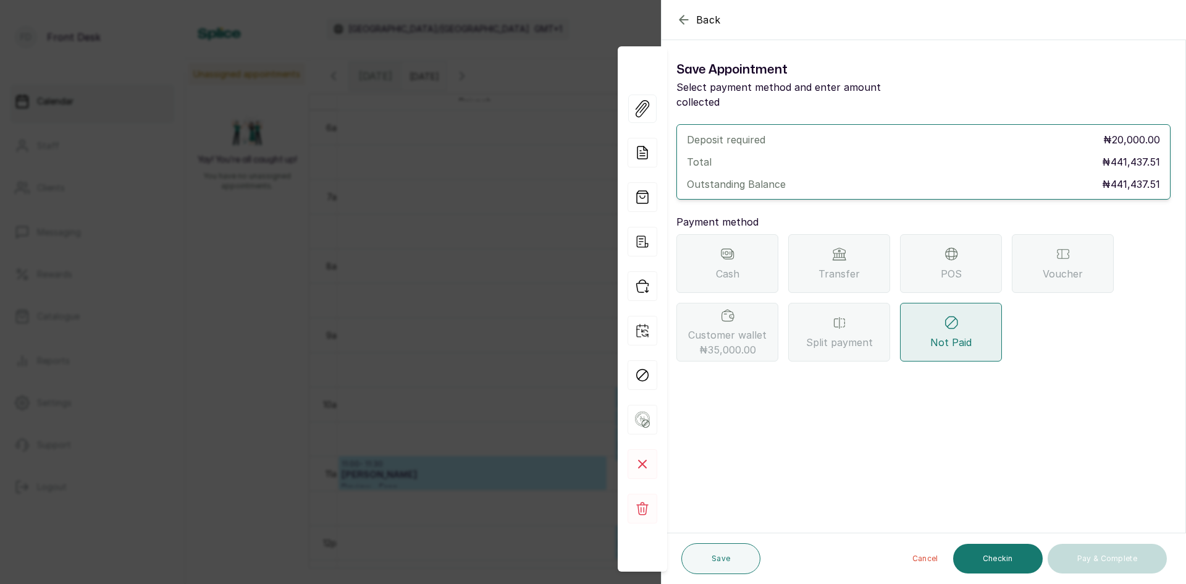
click at [848, 266] on span "Transfer" at bounding box center [838, 273] width 41 height 15
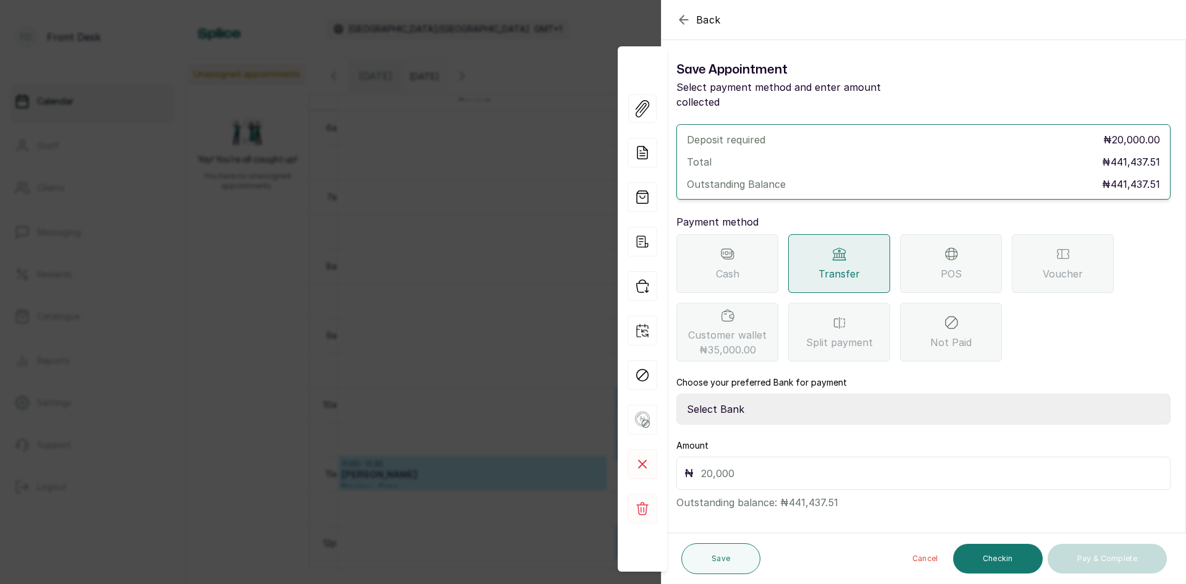
click at [783, 393] on select "Select Bank DONNA ONYENDI Fairmoney Microfinance Bank SKN ANALYTICS MED AESTH. …" at bounding box center [923, 408] width 494 height 31
select select "43272bc0-21c6-4b19-b9fb-c2093b8603c2"
click at [676, 393] on select "Select Bank DONNA ONYENDI Fairmoney Microfinance Bank SKN ANALYTICS MED AESTH. …" at bounding box center [923, 408] width 494 height 31
click at [768, 464] on input "text" at bounding box center [931, 472] width 461 height 17
type input "20,000"
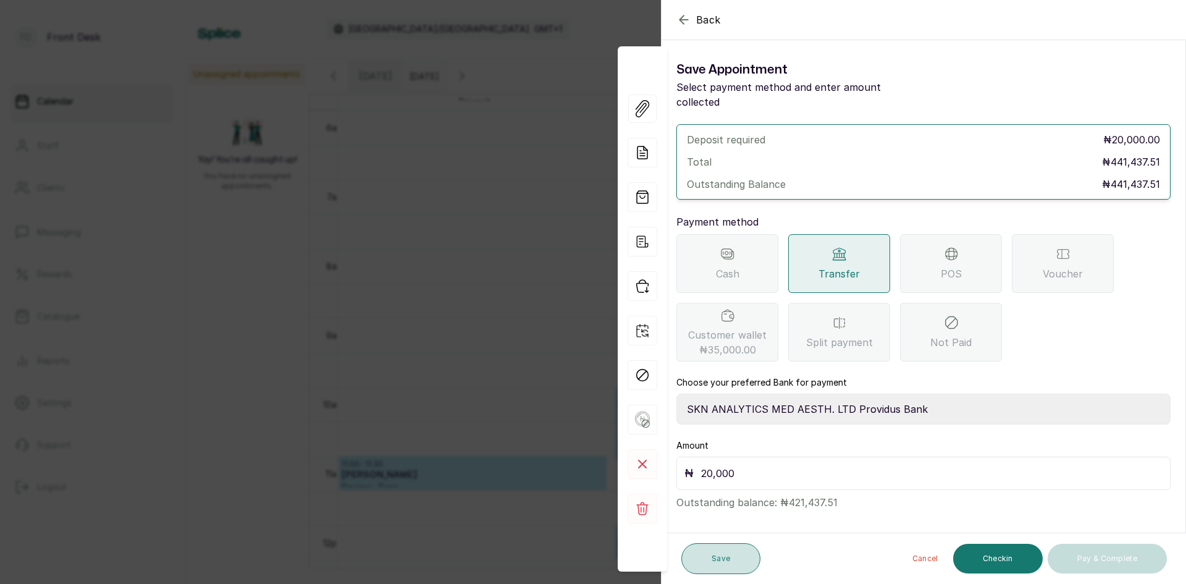
click at [737, 566] on button "Save" at bounding box center [720, 558] width 79 height 31
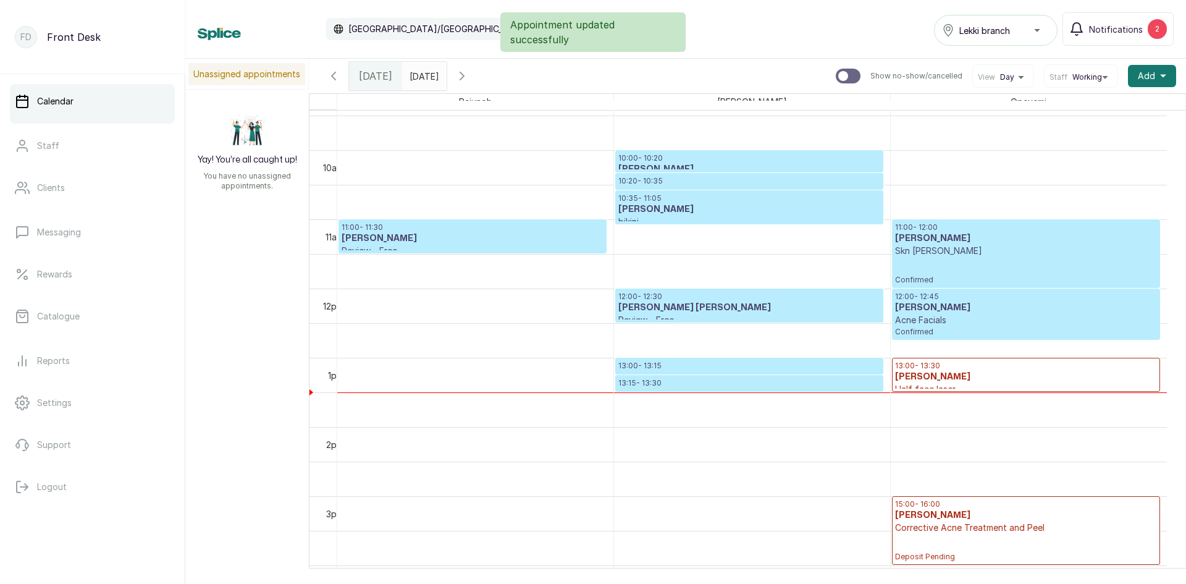
scroll to position [663, 0]
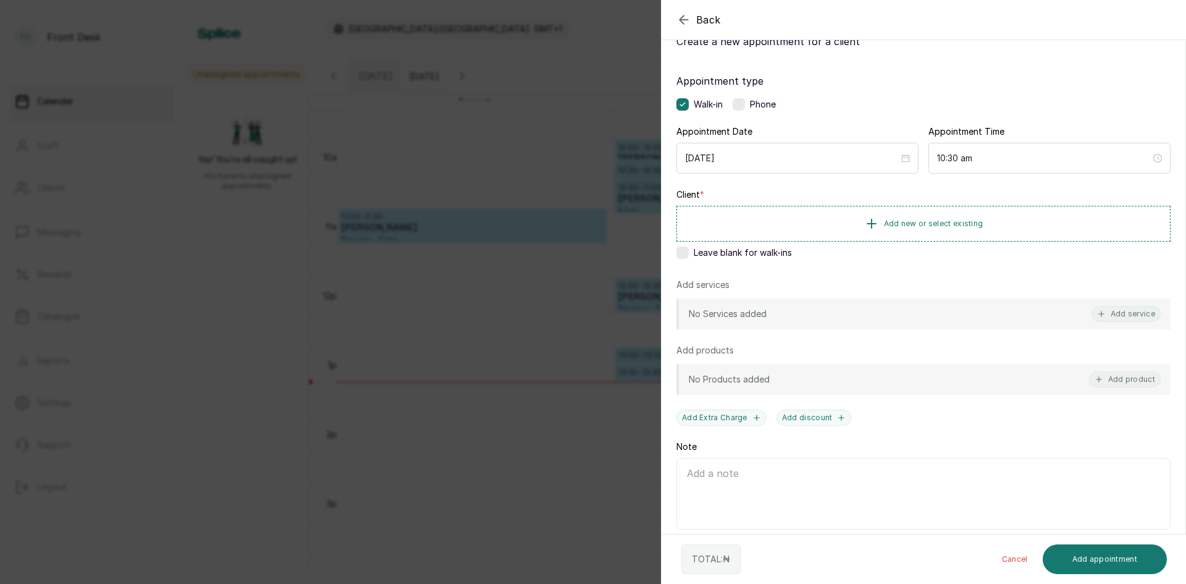
scroll to position [62, 0]
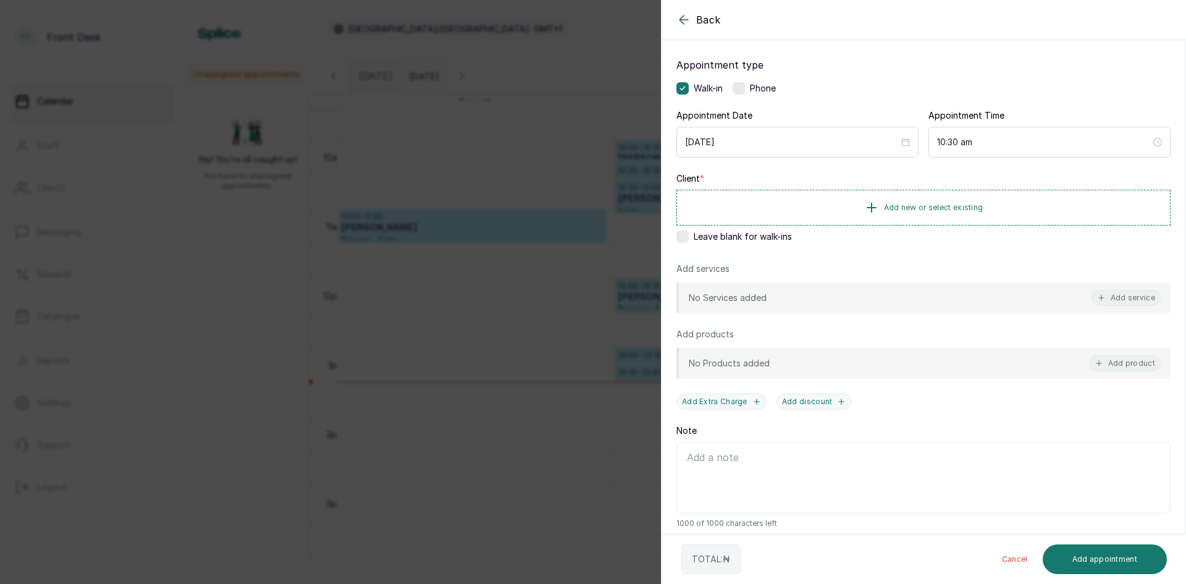
click at [535, 203] on div "Back Add Appointment Add an Appointment Create a new appointment for a client A…" at bounding box center [593, 292] width 1186 height 584
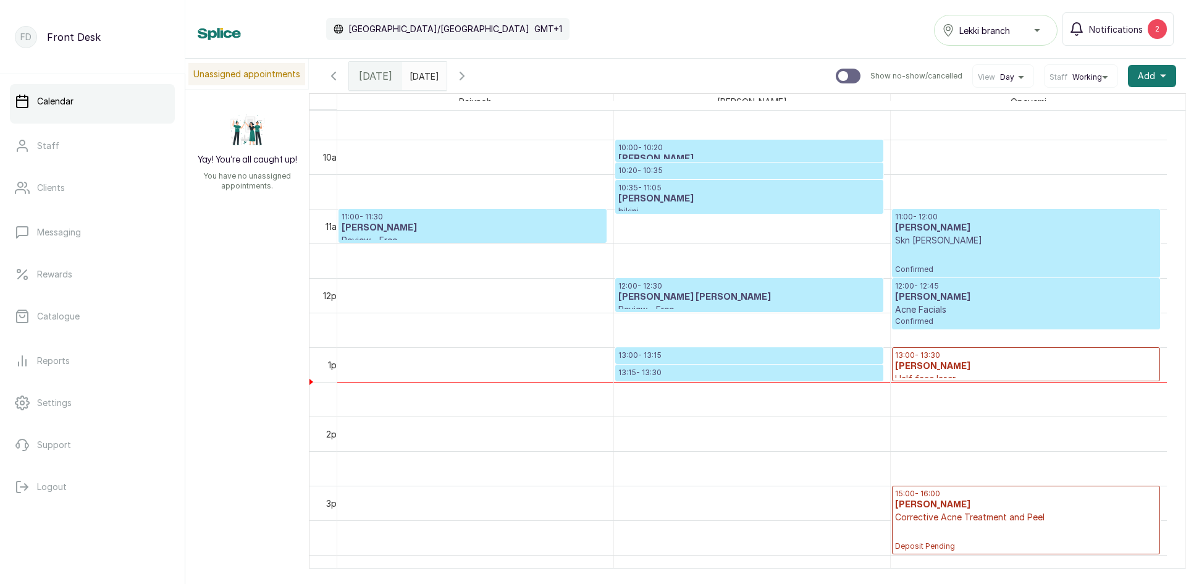
click at [798, 176] on div at bounding box center [749, 178] width 267 height 5
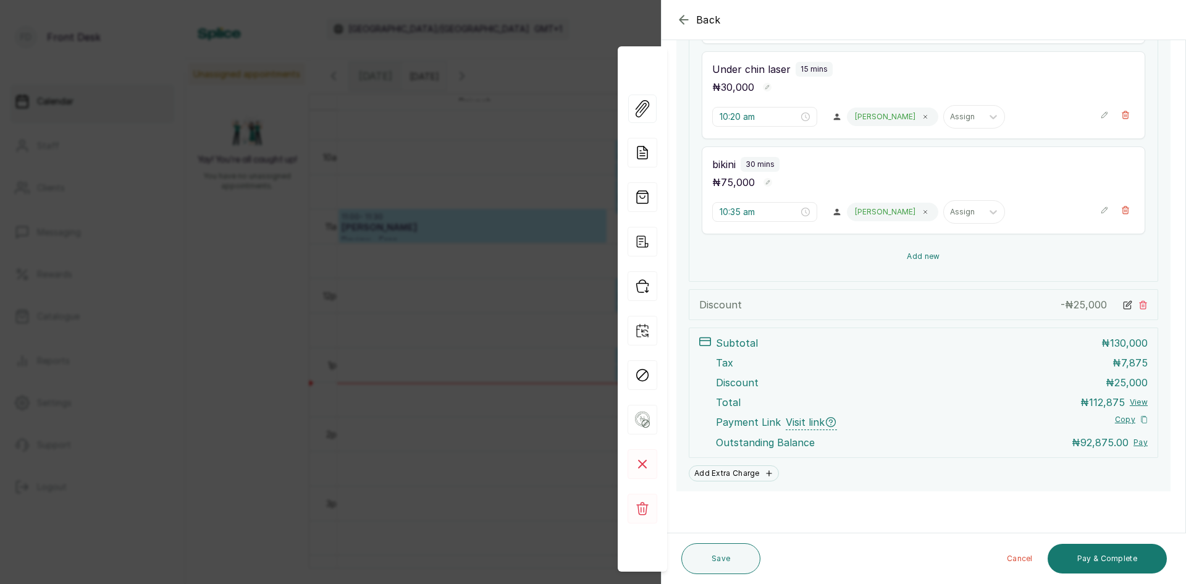
scroll to position [351, 0]
click at [1102, 562] on button "Pay & Complete" at bounding box center [1106, 558] width 119 height 30
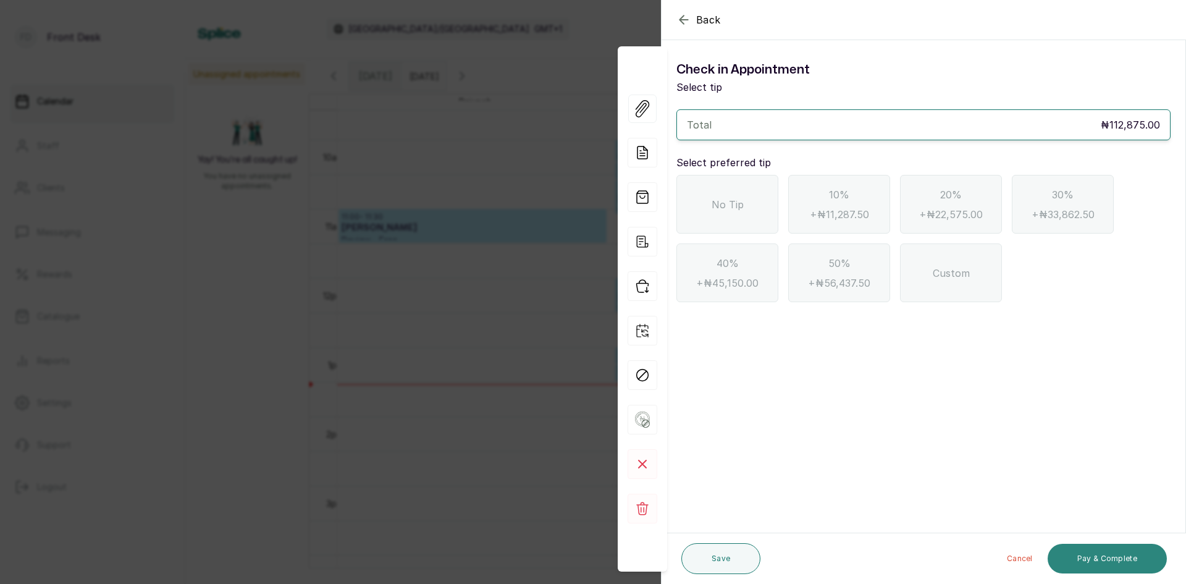
scroll to position [0, 0]
click at [729, 199] on span "No Tip" at bounding box center [727, 204] width 32 height 15
click at [1097, 561] on button "Pay & Complete" at bounding box center [1106, 558] width 119 height 30
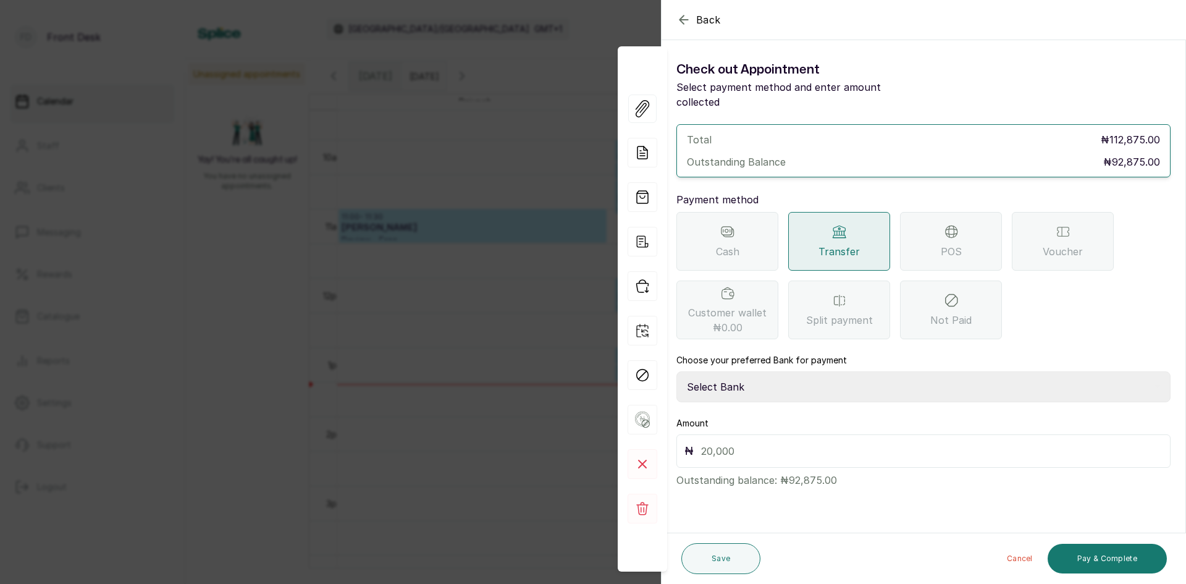
click at [960, 244] on span "POS" at bounding box center [951, 251] width 21 height 15
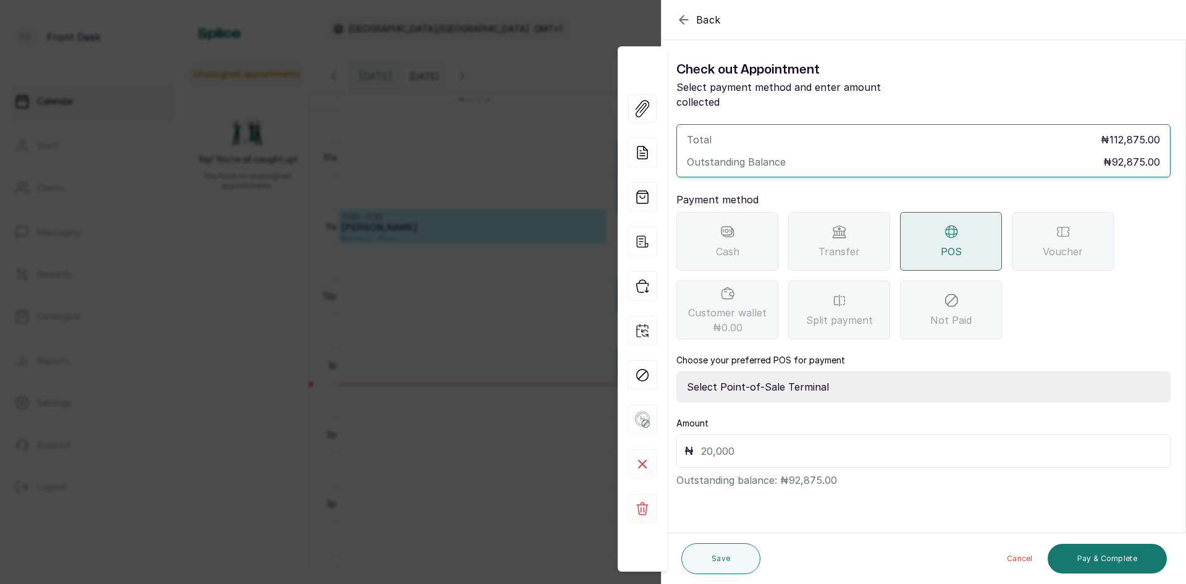
click at [811, 375] on select "Select Point-of-Sale Terminal SKN ANALYTICS MED AESTHETIC LIMITED Fairmoney Mic…" at bounding box center [923, 386] width 494 height 31
select select "43129536-bd7e-4b6d-8e8c-ab2c46322d67"
click at [676, 371] on select "Select Point-of-Sale Terminal SKN ANALYTICS MED AESTHETIC LIMITED Fairmoney Mic…" at bounding box center [923, 386] width 494 height 31
click at [822, 442] on input "text" at bounding box center [931, 450] width 461 height 17
type input "92,875.00"
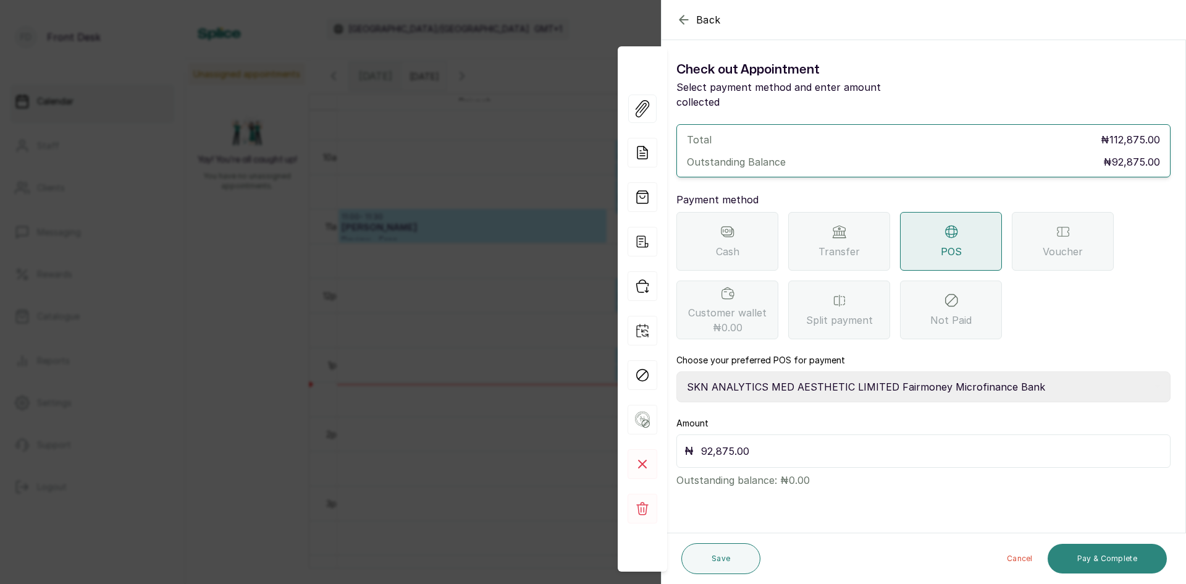
click at [1096, 558] on button "Pay & Complete" at bounding box center [1106, 558] width 119 height 30
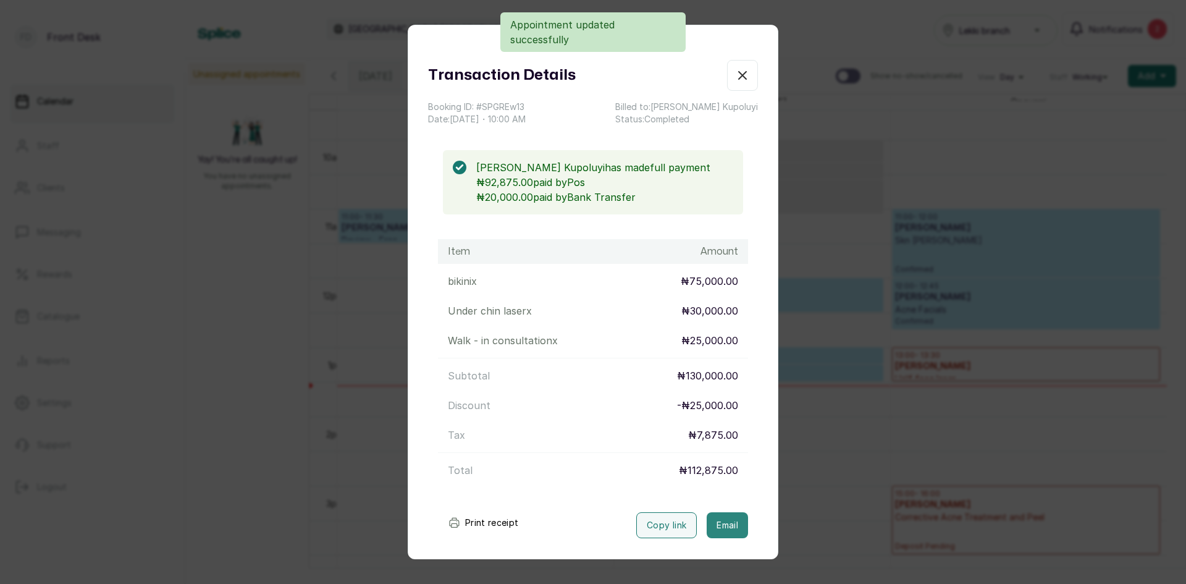
click at [710, 521] on button "Email" at bounding box center [726, 525] width 41 height 26
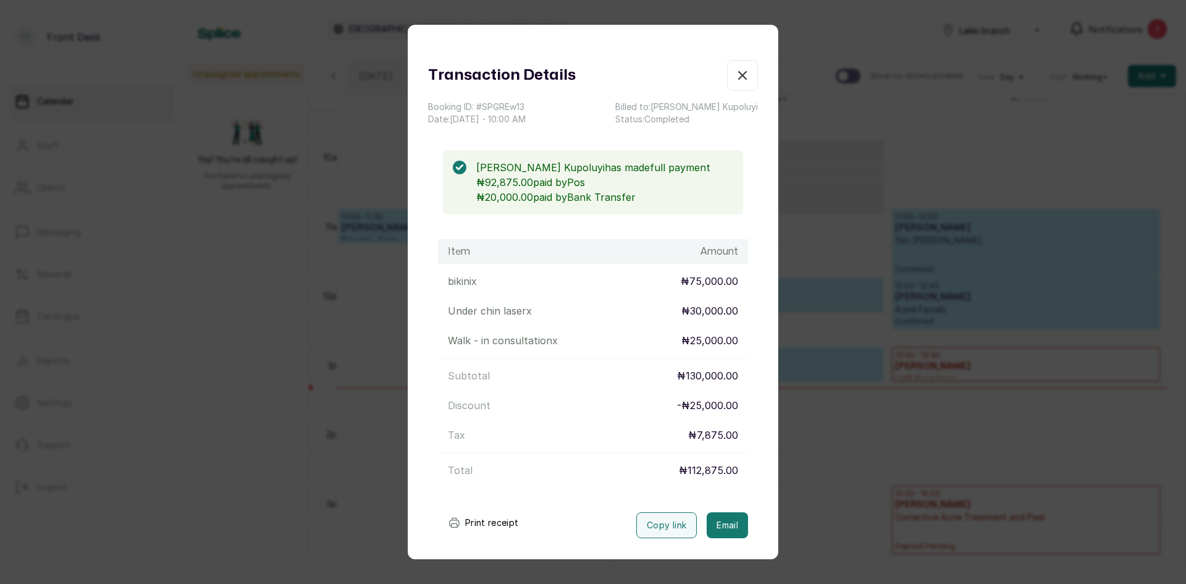
click at [132, 235] on div "Transaction Details Booking ID: # SPGREw13 Date: 17 Sep, 2025 ・ 10:00 AM Billed…" at bounding box center [593, 292] width 1186 height 584
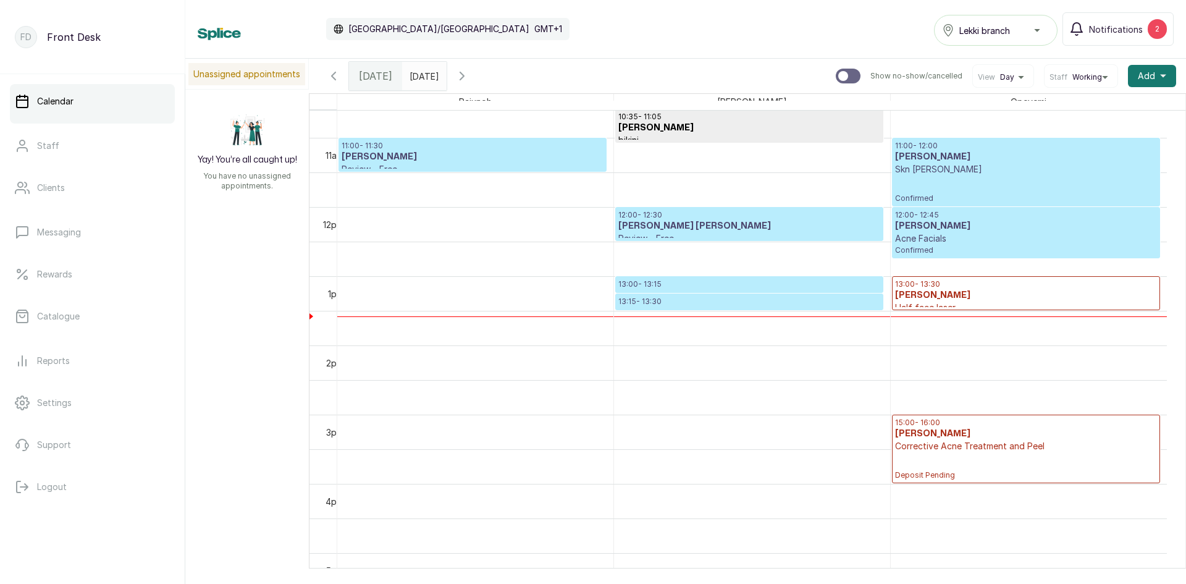
scroll to position [663, 0]
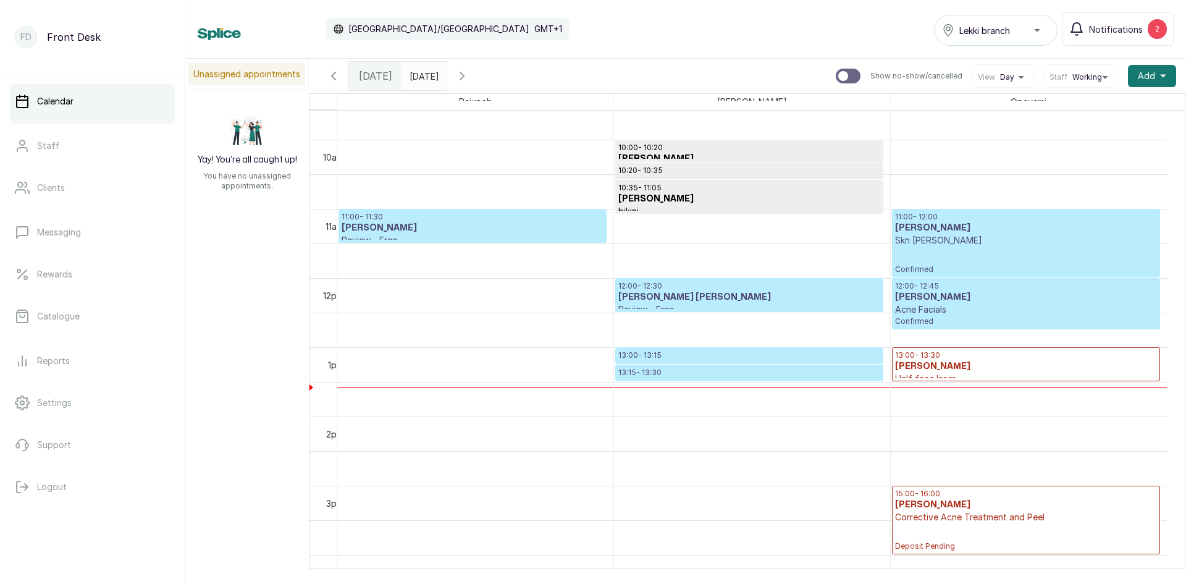
click at [702, 358] on p "13:00 - 13:15" at bounding box center [749, 355] width 262 height 10
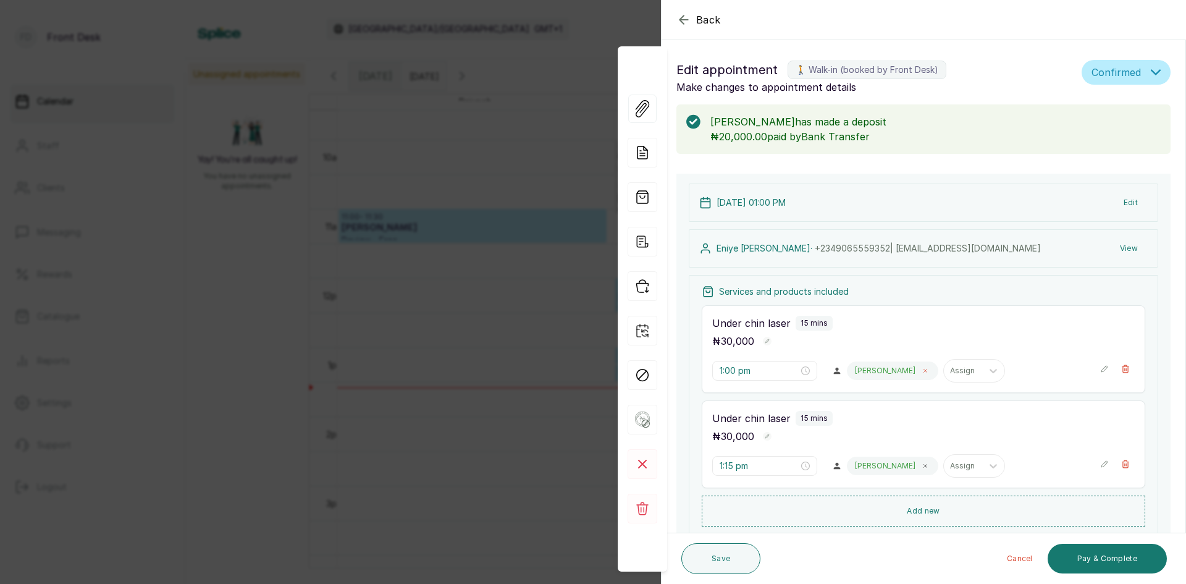
click at [922, 370] on icon at bounding box center [925, 370] width 6 height 6
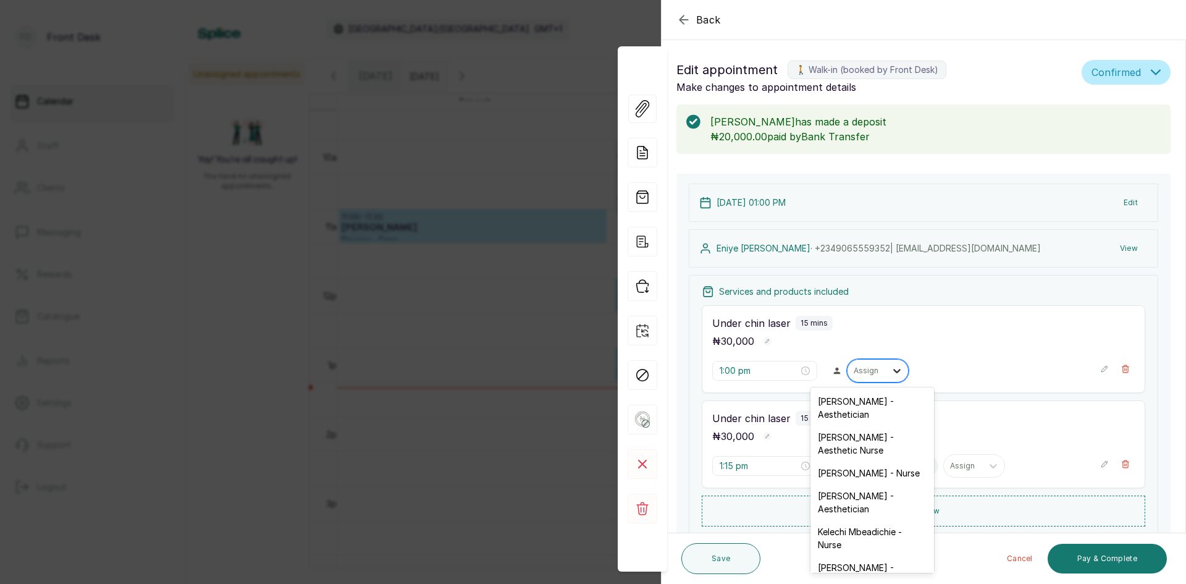
click at [890, 373] on icon at bounding box center [896, 370] width 12 height 12
click at [848, 494] on div "Rajunoh ORIA - Aesthetician" at bounding box center [872, 502] width 124 height 36
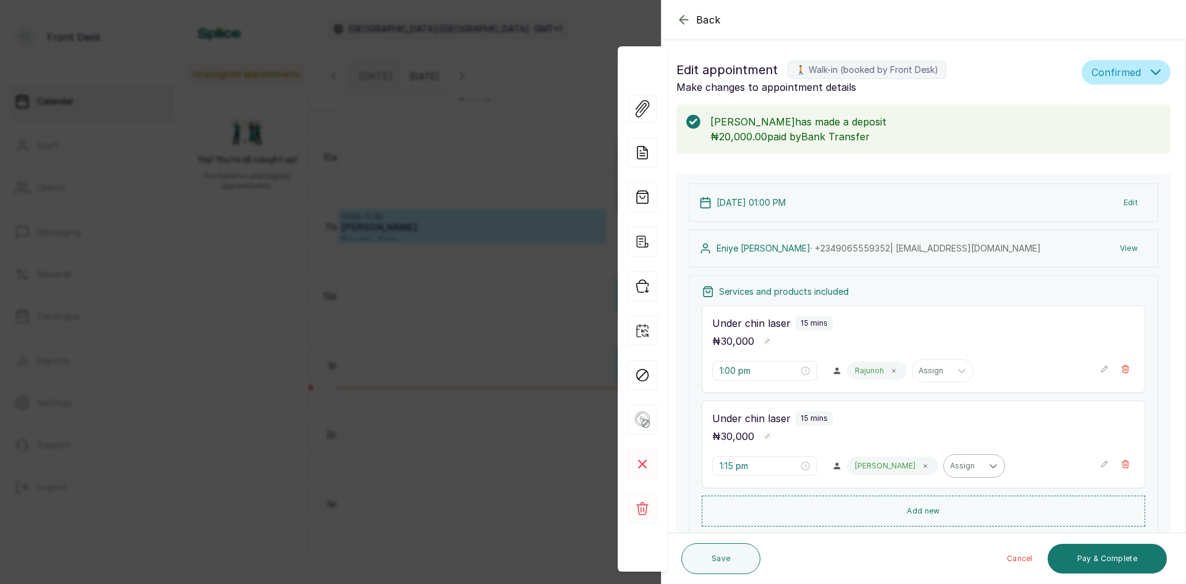
click at [920, 469] on span at bounding box center [925, 466] width 10 height 10
click at [886, 469] on div at bounding box center [897, 466] width 22 height 22
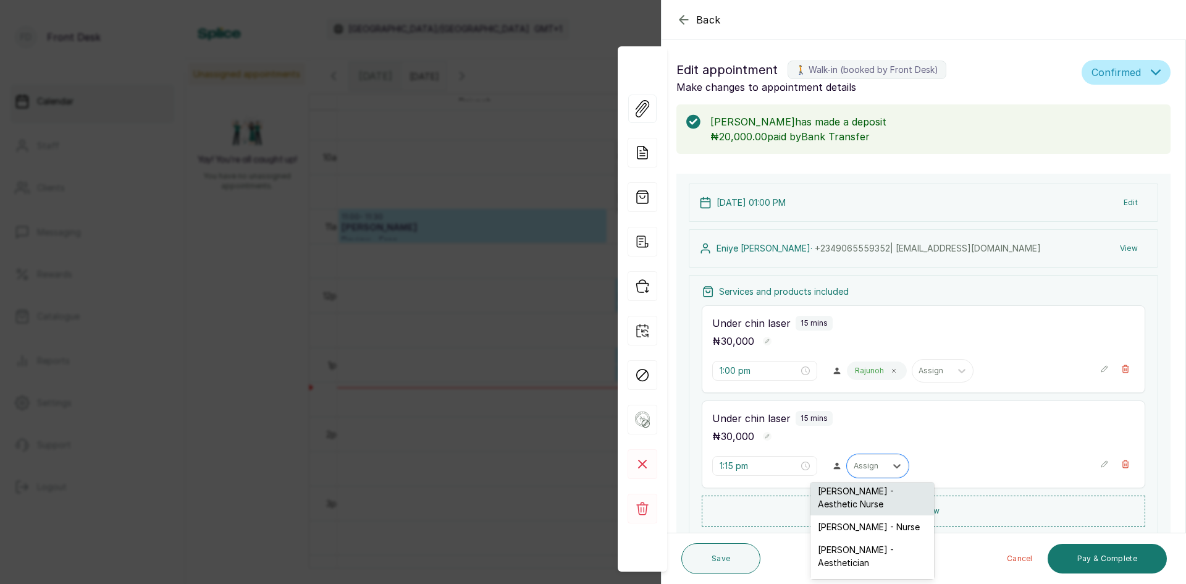
scroll to position [62, 0]
click at [842, 530] on div "Rajunoh ORIA - Aesthetician" at bounding box center [872, 535] width 124 height 36
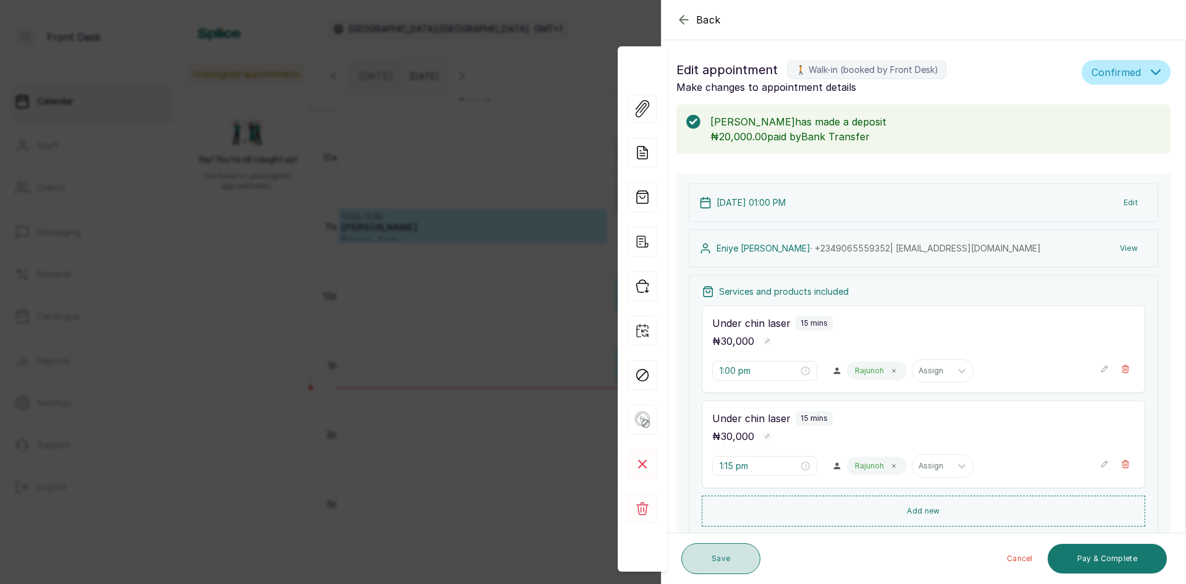
click at [721, 561] on button "Save" at bounding box center [720, 558] width 79 height 31
